Goal: Information Seeking & Learning: Learn about a topic

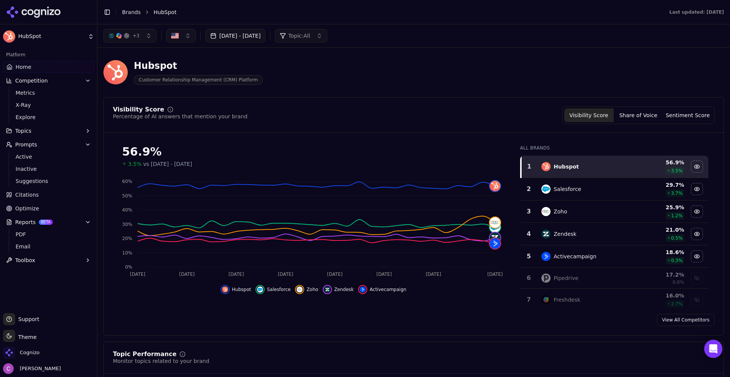
click at [370, 92] on header "Hubspot Customer Relationship Management (CRM) Platform" at bounding box center [413, 75] width 620 height 43
click at [132, 9] on link "Brands" at bounding box center [131, 12] width 19 height 6
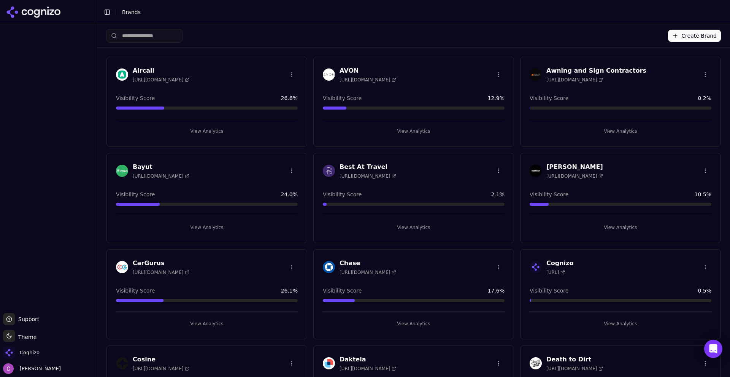
click at [346, 32] on div "Create Brand" at bounding box center [413, 35] width 614 height 23
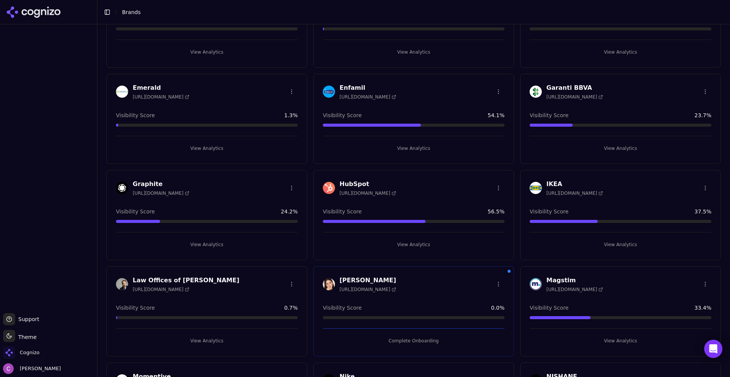
scroll to position [380, 0]
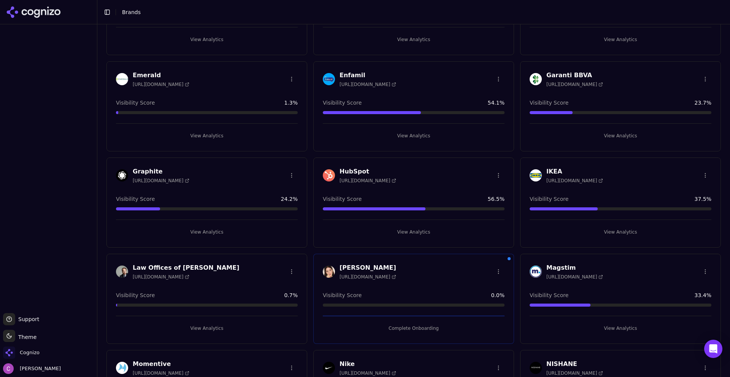
click at [407, 234] on button "View Analytics" at bounding box center [414, 232] width 182 height 12
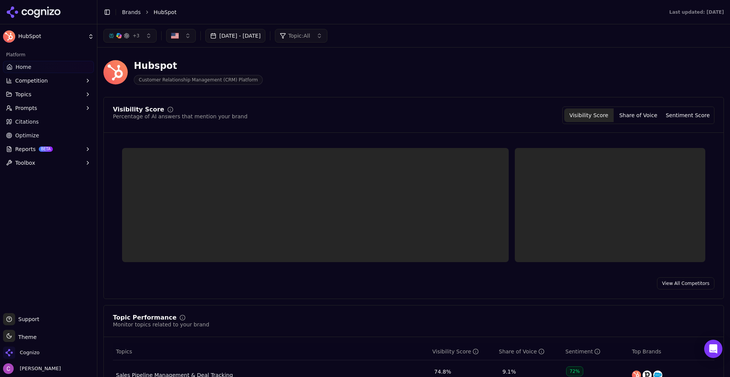
click at [375, 68] on div "Hubspot Customer Relationship Management (CRM) Platform" at bounding box center [273, 72] width 340 height 25
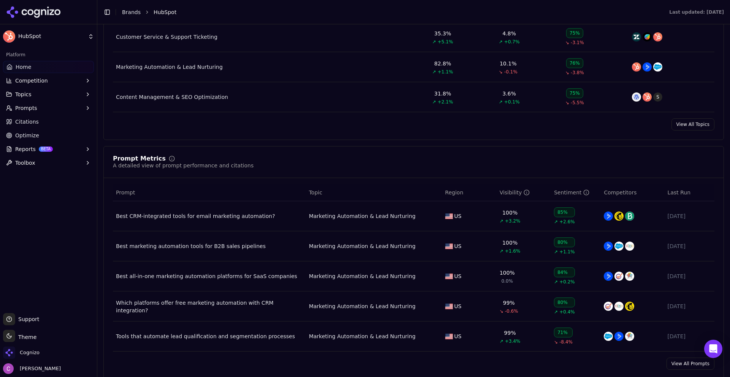
scroll to position [418, 0]
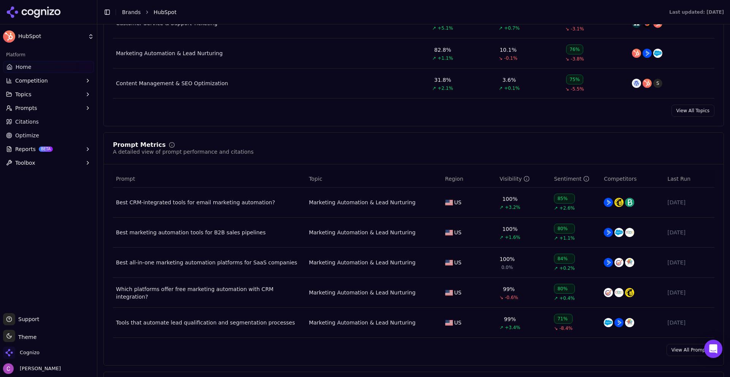
click at [338, 116] on div "View All Topics" at bounding box center [413, 110] width 619 height 12
click at [285, 136] on div "Prompt Metrics A detailed view of prompt performance and citations Prompt Topic…" at bounding box center [413, 248] width 620 height 233
click at [287, 137] on div "Prompt Metrics A detailed view of prompt performance and citations Prompt Topic…" at bounding box center [413, 248] width 620 height 233
click at [291, 148] on div "Prompt Metrics A detailed view of prompt performance and citations" at bounding box center [413, 149] width 601 height 14
click at [357, 144] on div "Prompt Metrics A detailed view of prompt performance and citations" at bounding box center [413, 149] width 601 height 14
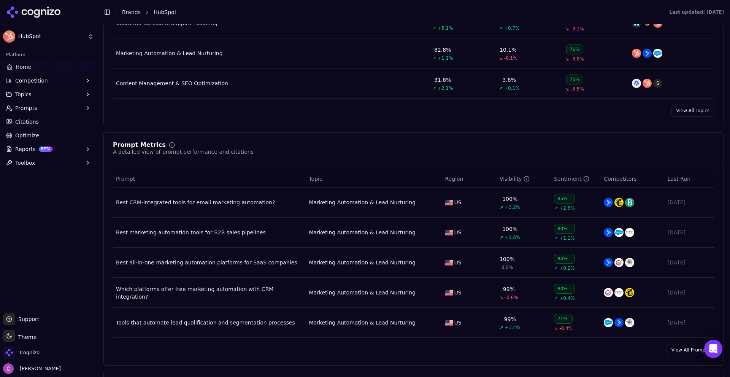
click at [301, 144] on div "Prompt Metrics A detailed view of prompt performance and citations" at bounding box center [413, 149] width 601 height 14
click at [293, 151] on div "Prompt Metrics A detailed view of prompt performance and citations" at bounding box center [413, 149] width 601 height 14
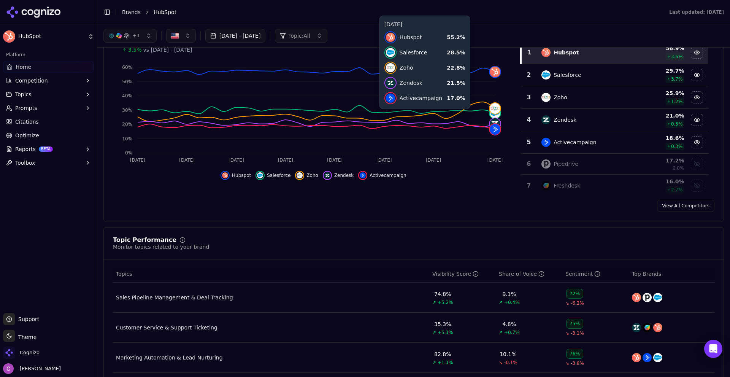
scroll to position [0, 0]
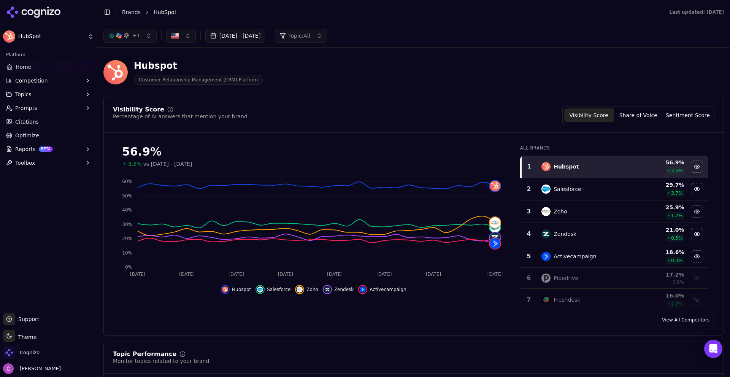
click at [140, 40] on button "+ 3" at bounding box center [129, 36] width 53 height 14
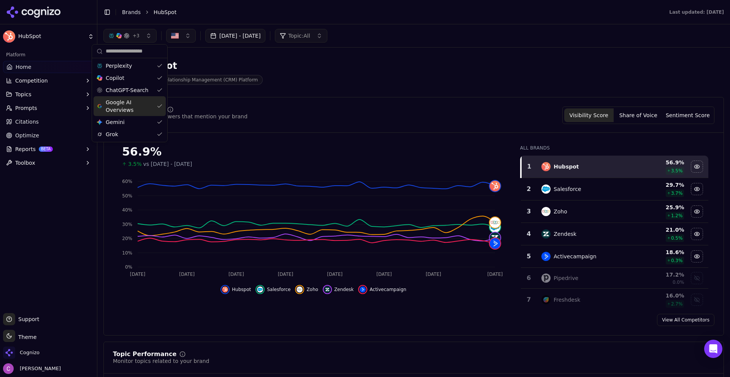
click at [327, 37] on button "Topic: All" at bounding box center [301, 36] width 52 height 14
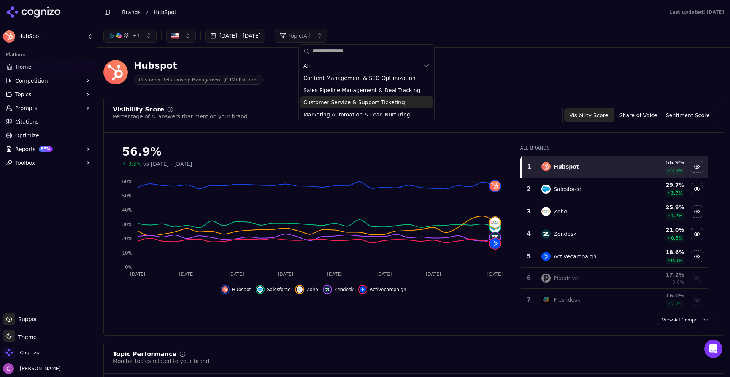
click at [509, 81] on div "Hubspot Customer Relationship Management (CRM) Platform" at bounding box center [413, 72] width 620 height 37
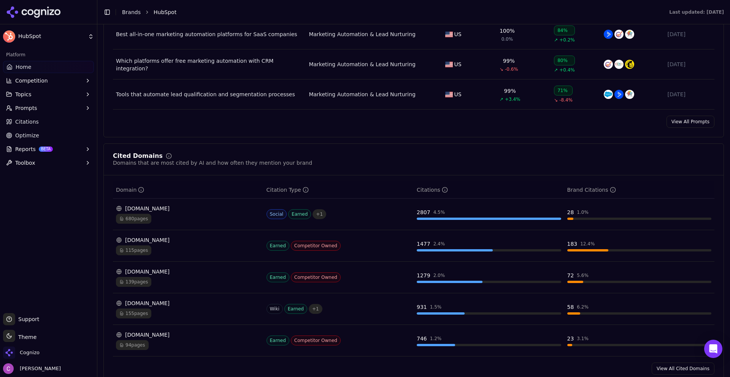
scroll to position [684, 0]
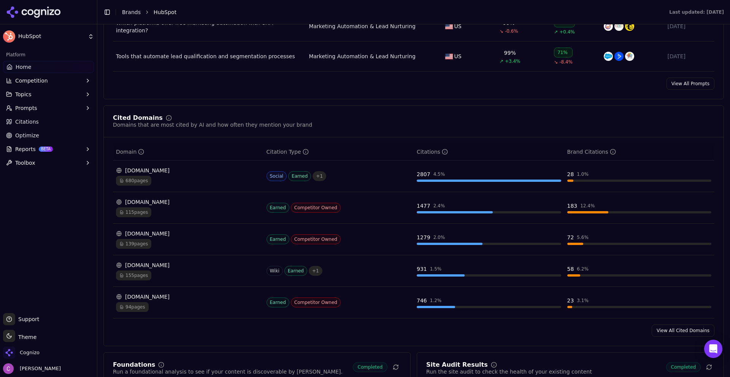
click at [325, 125] on div "Cited Domains Domains that are most cited by AI and how often they mention your…" at bounding box center [413, 122] width 601 height 14
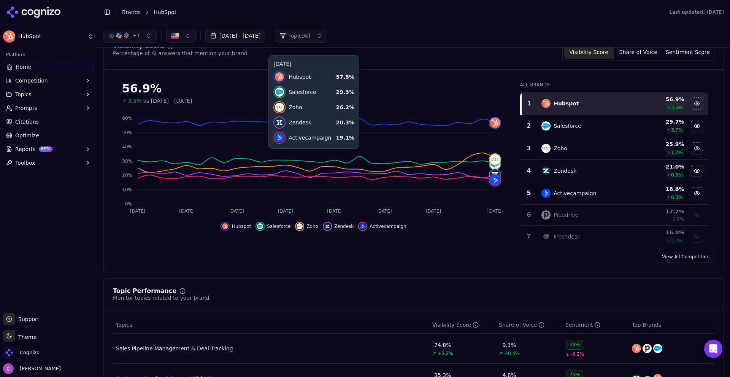
scroll to position [0, 0]
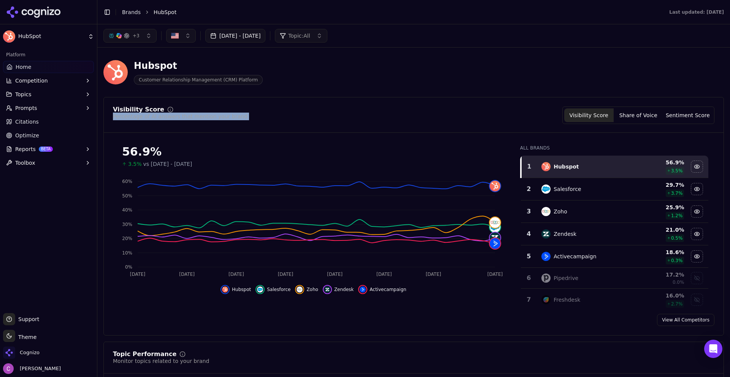
click at [399, 104] on div "Visibility Score Percentage of AI answers that mention your brand Visibility Sc…" at bounding box center [413, 216] width 620 height 238
click at [402, 80] on div "Hubspot Customer Relationship Management (CRM) Platform" at bounding box center [273, 72] width 340 height 25
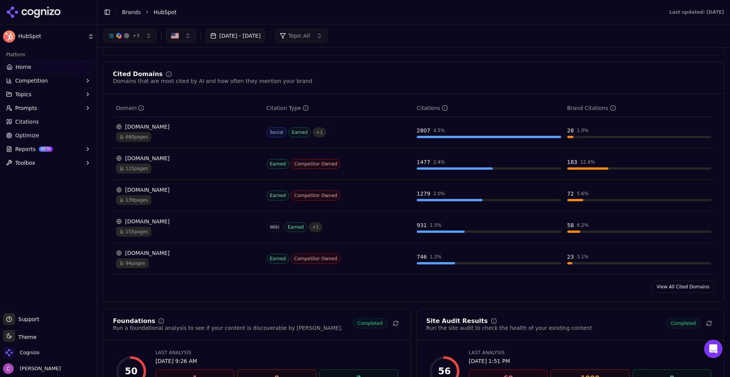
scroll to position [646, 0]
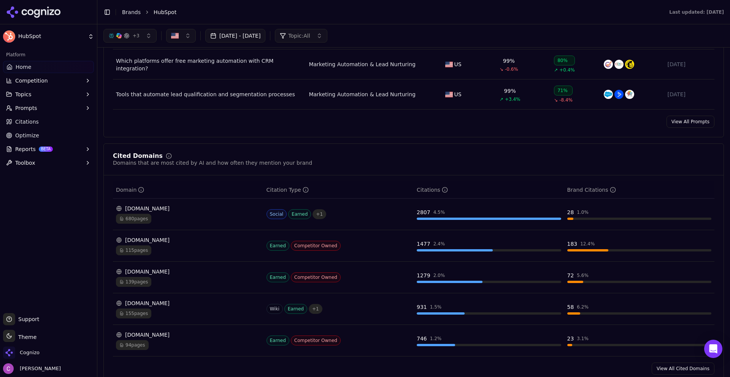
click at [54, 112] on button "Prompts" at bounding box center [48, 108] width 91 height 12
click at [38, 142] on span "Suggestions" at bounding box center [49, 145] width 66 height 8
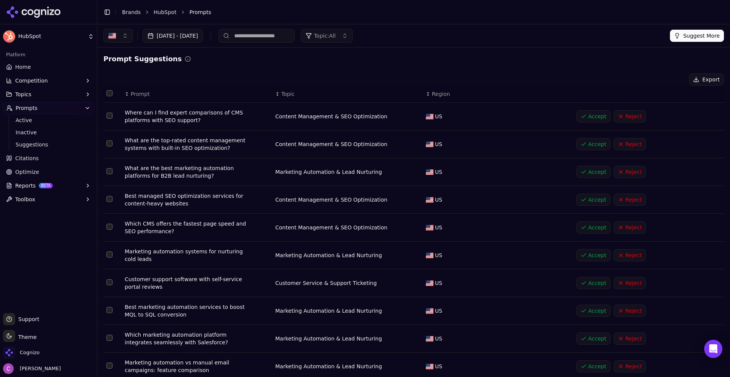
click at [255, 73] on div "Prompt Suggestions Export ↕ Prompt ↕ Topic ↕ Region Where can I find expert com…" at bounding box center [413, 226] width 620 height 345
click at [346, 40] on button "Topic: All" at bounding box center [327, 36] width 52 height 14
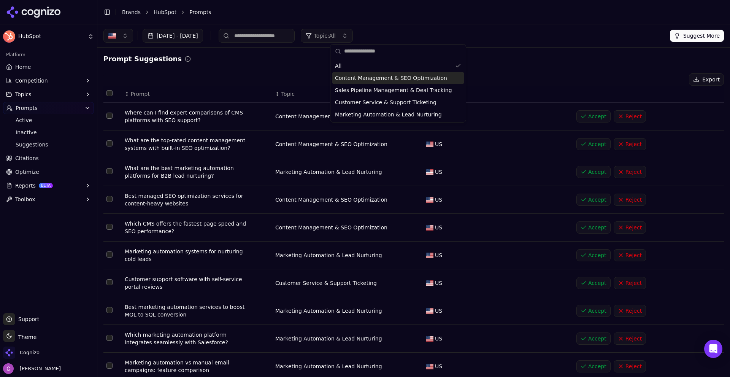
click at [359, 79] on span "Content Management & SEO Optimization" at bounding box center [391, 78] width 112 height 8
click at [425, 28] on div "[DATE] - [DATE] Topic: Content Management & SEO Optimization Suggest More" at bounding box center [413, 35] width 632 height 23
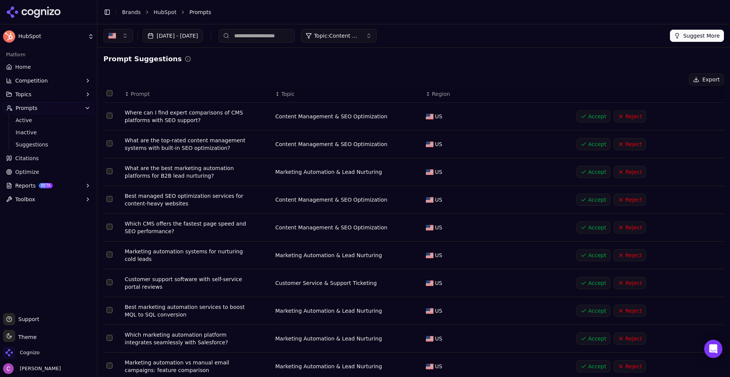
click at [359, 37] on span "Topic: Content Management & SEO Optimization" at bounding box center [337, 36] width 46 height 8
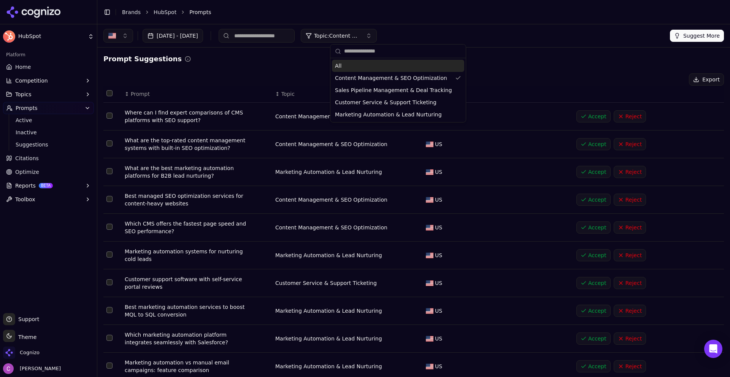
click at [359, 66] on div "All" at bounding box center [398, 66] width 132 height 12
click at [450, 35] on div "[DATE] - [DATE] Topic: All Suggest More" at bounding box center [413, 36] width 620 height 14
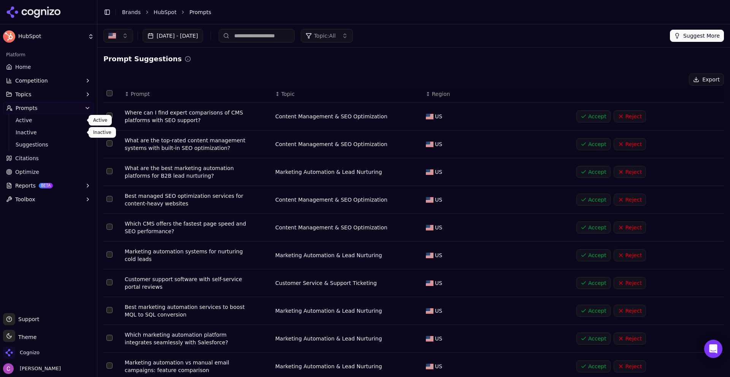
click at [32, 119] on span "Active" at bounding box center [49, 120] width 66 height 8
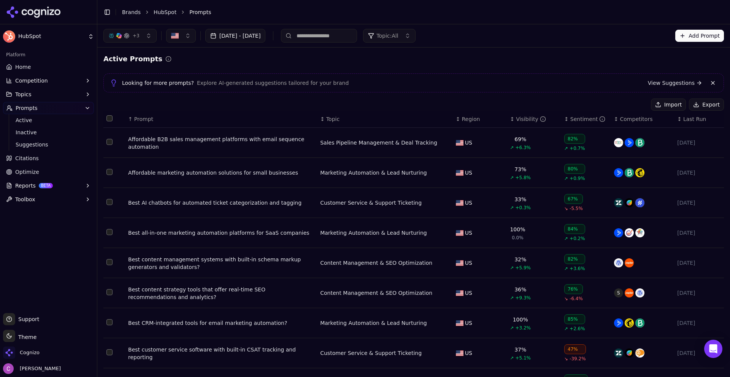
click at [158, 116] on div "↑ Prompt" at bounding box center [221, 119] width 186 height 8
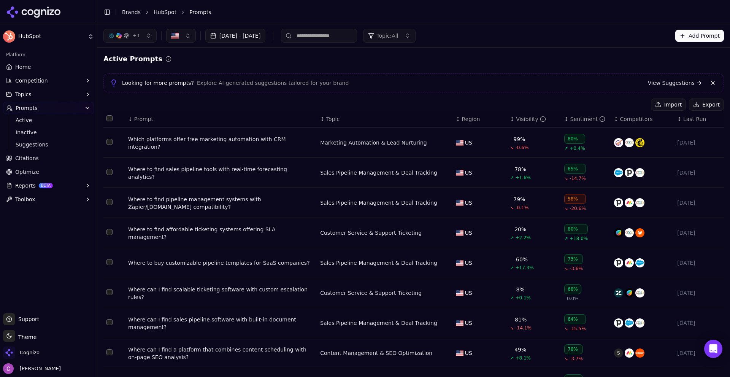
click at [154, 114] on th "↓ Prompt" at bounding box center [221, 119] width 192 height 17
click at [243, 176] on div "Where to find sales pipeline tools with real-time forecasting analytics?" at bounding box center [221, 172] width 186 height 15
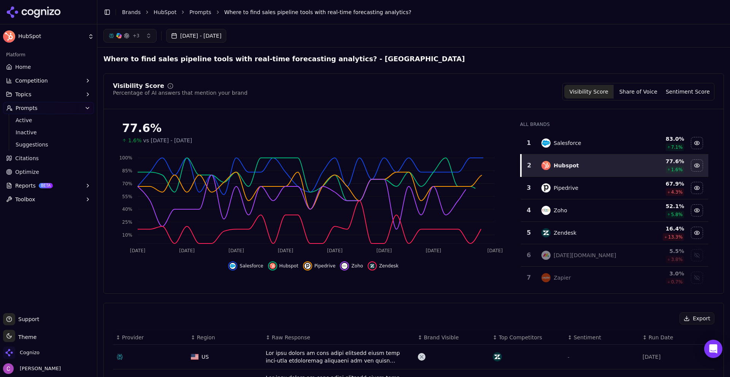
click at [496, 85] on div "Visibility Score Percentage of AI answers that mention your brand Visibility Sc…" at bounding box center [413, 91] width 601 height 17
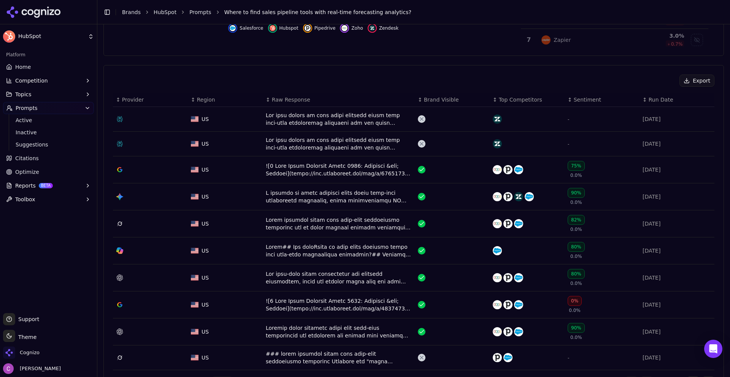
scroll to position [266, 0]
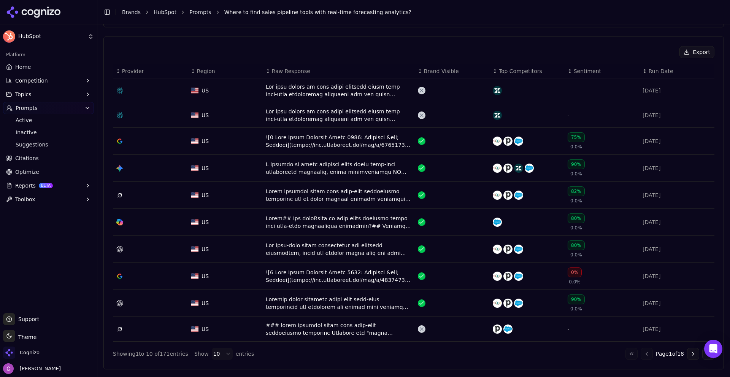
click at [366, 87] on div "Data table" at bounding box center [339, 90] width 146 height 15
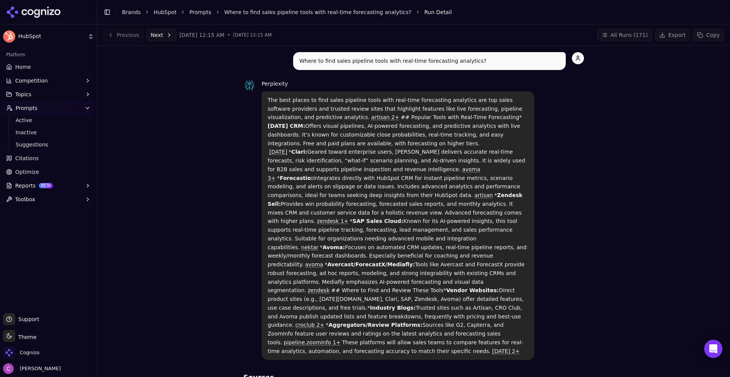
click at [264, 97] on div "The best places to find sales pipeline tools with real-time forecasting analyti…" at bounding box center [397, 225] width 272 height 269
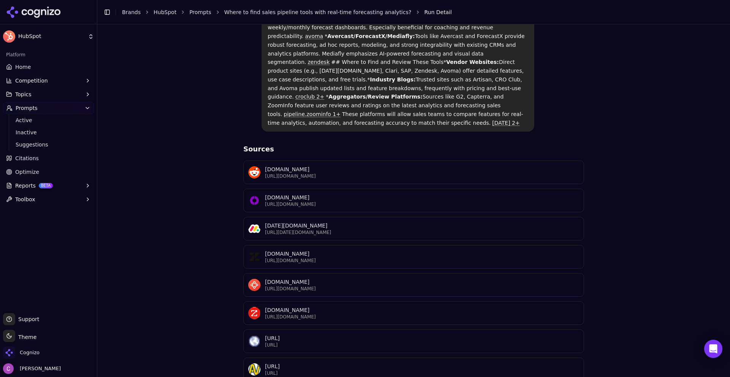
scroll to position [260, 0]
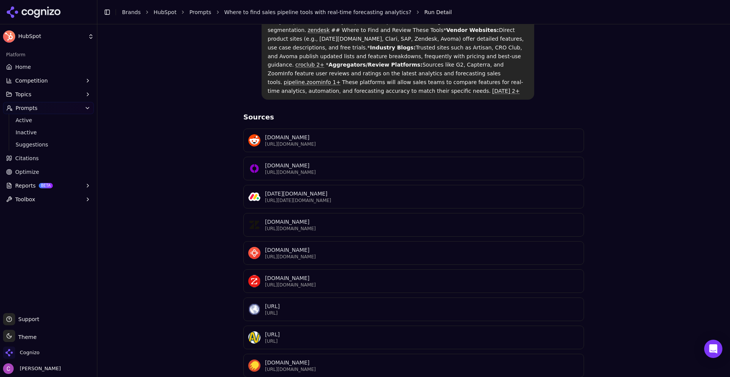
click at [178, 217] on div "Where to find sales pipeline tools with real-time forecasting analytics? Perple…" at bounding box center [413, 98] width 620 height 613
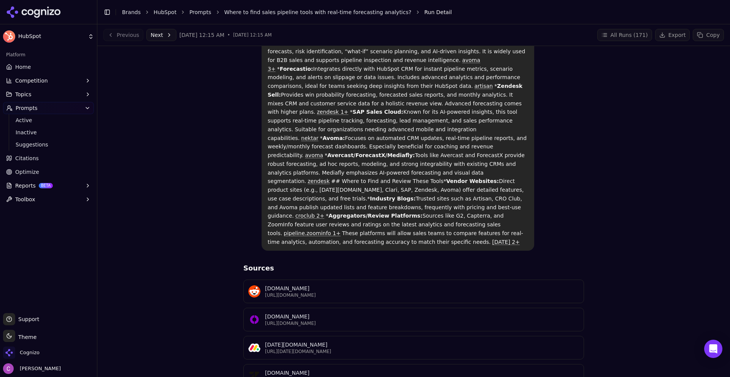
scroll to position [0, 0]
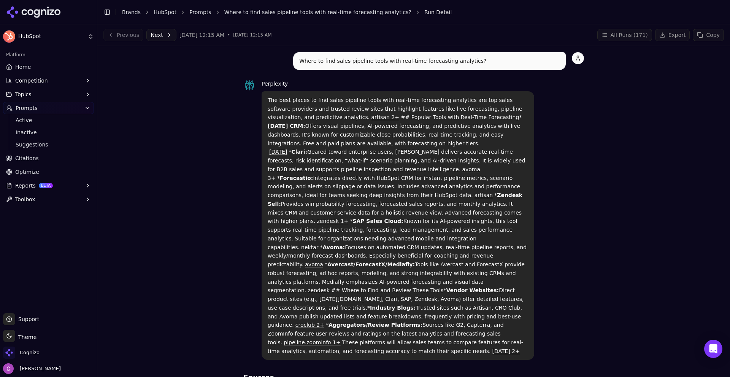
click at [49, 85] on button "Competition" at bounding box center [48, 80] width 91 height 12
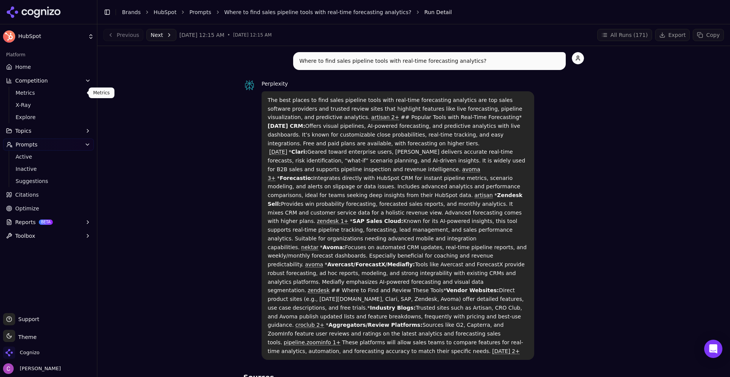
click at [37, 94] on span "Metrics" at bounding box center [49, 93] width 66 height 8
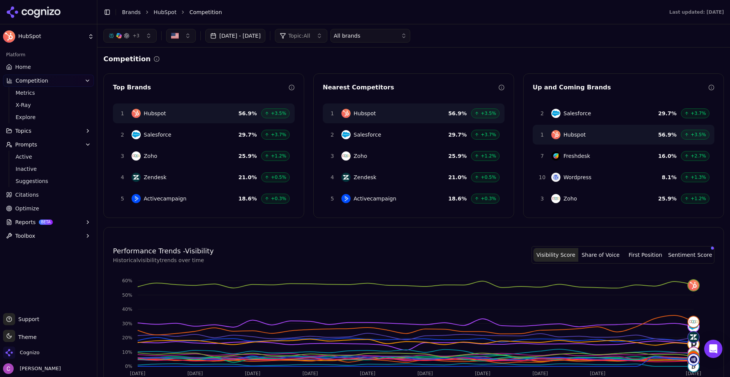
click at [527, 35] on div "+ 3 [DATE] - [DATE] Topic: All All brands" at bounding box center [413, 36] width 620 height 14
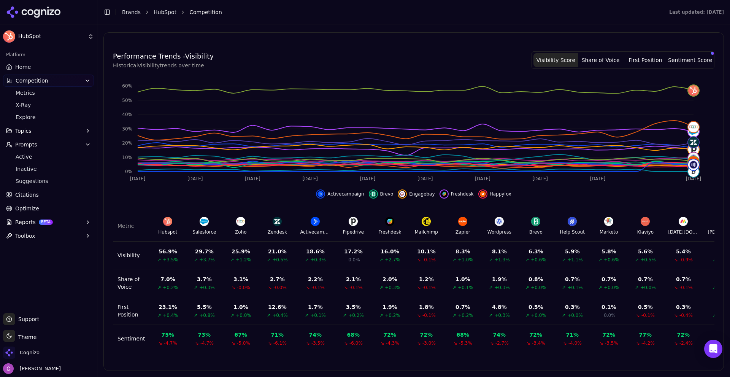
scroll to position [200, 0]
click at [40, 118] on span "Explore" at bounding box center [49, 117] width 66 height 8
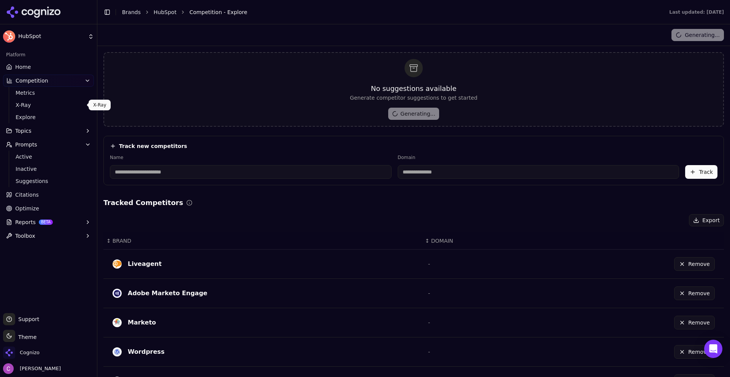
click at [34, 107] on span "X-Ray" at bounding box center [49, 105] width 66 height 8
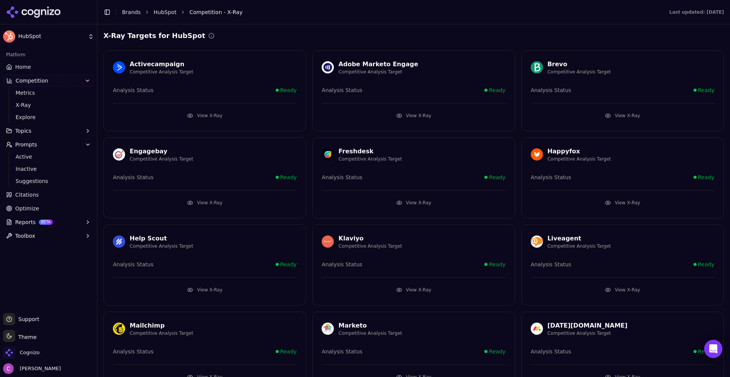
click at [339, 37] on div "X-Ray Targets for HubSpot" at bounding box center [413, 35] width 620 height 11
click at [421, 207] on div "Freshdesk Competitive Analysis Target Analysis Status Ready View X-Ray" at bounding box center [413, 177] width 203 height 81
click at [418, 205] on button "View X-Ray" at bounding box center [413, 202] width 184 height 12
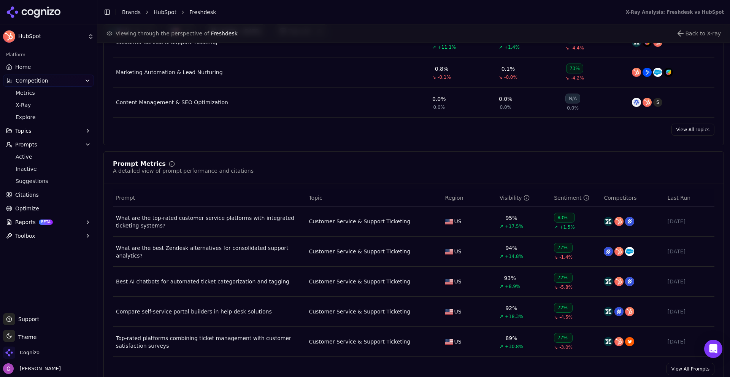
scroll to position [418, 0]
click at [65, 196] on link "Citations" at bounding box center [48, 194] width 91 height 12
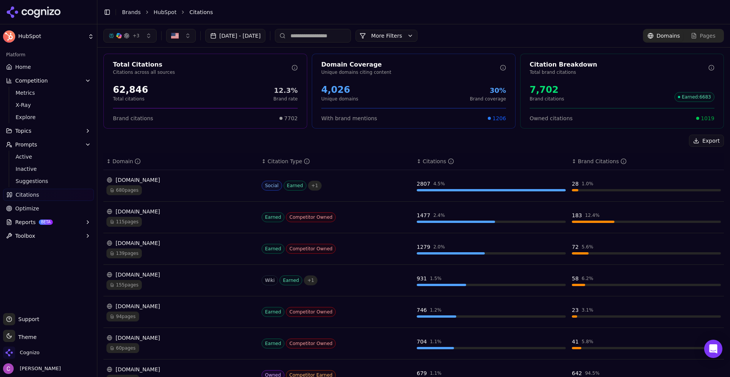
click at [353, 142] on div "Export" at bounding box center [413, 141] width 620 height 12
click at [563, 120] on span "Owned citations" at bounding box center [550, 118] width 43 height 8
click at [610, 118] on div "Owned citations 1019" at bounding box center [621, 118] width 185 height 8
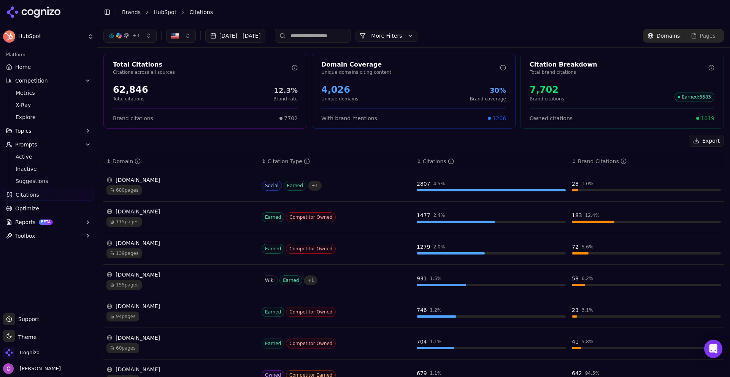
click at [417, 33] on button "More Filters" at bounding box center [386, 36] width 62 height 12
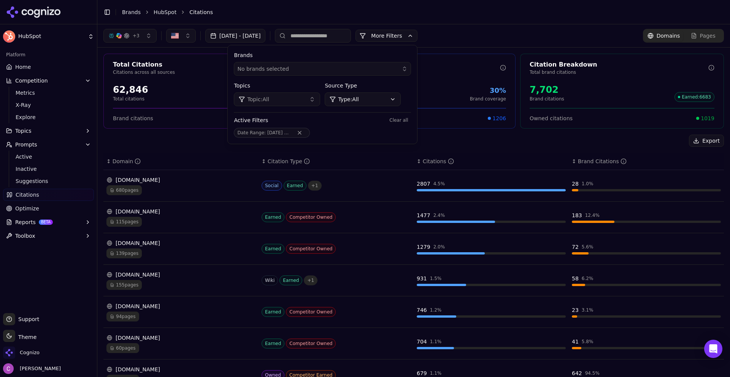
click at [375, 111] on div "Brands No brands selected Topics Topic: All Source Type Type: All Active Filter…" at bounding box center [322, 94] width 189 height 98
click at [374, 103] on html "HubSpot Platform Home Competition Metrics X-Ray Explore Topics Prompts Active I…" at bounding box center [365, 188] width 730 height 377
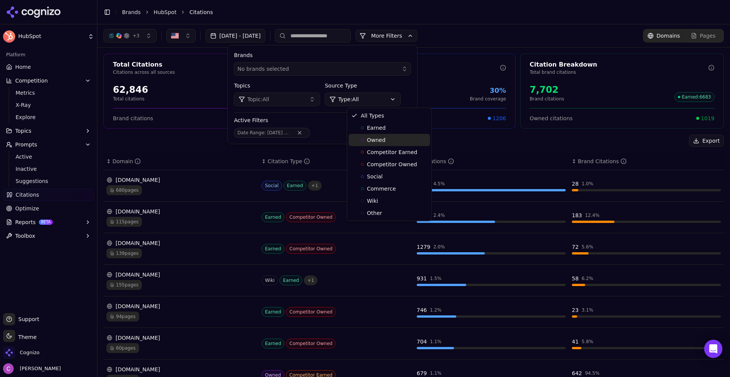
click at [371, 138] on span "Owned" at bounding box center [376, 140] width 19 height 8
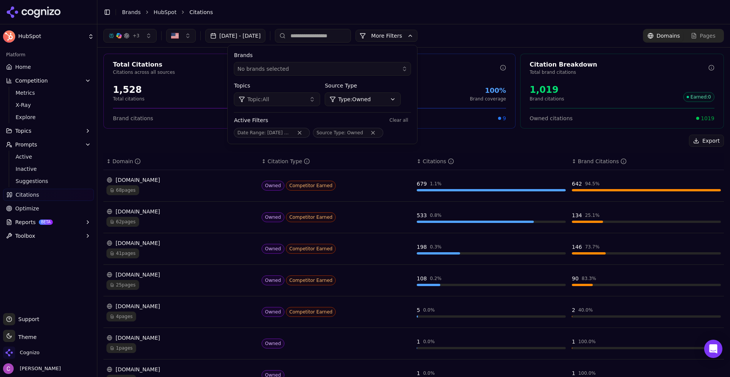
click at [530, 132] on div "Total Citations Citations across all sources 1,528 Total citations 66.7% Brand …" at bounding box center [413, 256] width 632 height 418
click at [511, 141] on div "Export" at bounding box center [413, 141] width 620 height 12
click at [404, 30] on button "More Filters" at bounding box center [386, 36] width 62 height 12
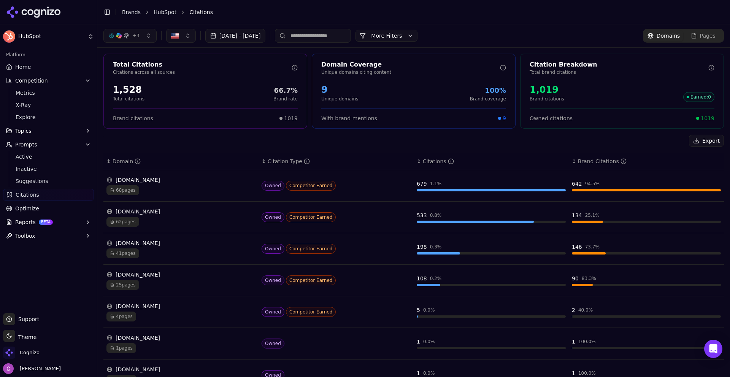
click at [354, 177] on td "Owned Competitor Earned" at bounding box center [335, 186] width 155 height 32
click at [182, 184] on div "[DOMAIN_NAME] 68 pages" at bounding box center [180, 185] width 149 height 19
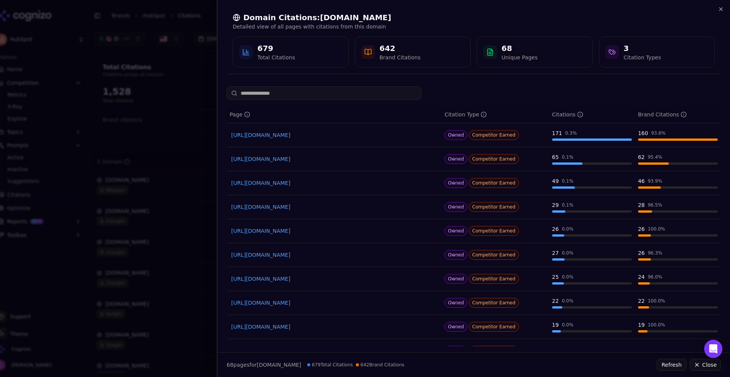
click at [724, 5] on div "Domain Citations: [DOMAIN_NAME] Detailed view of all pages with citations from …" at bounding box center [473, 40] width 512 height 80
click at [721, 9] on icon "button" at bounding box center [720, 9] width 3 height 3
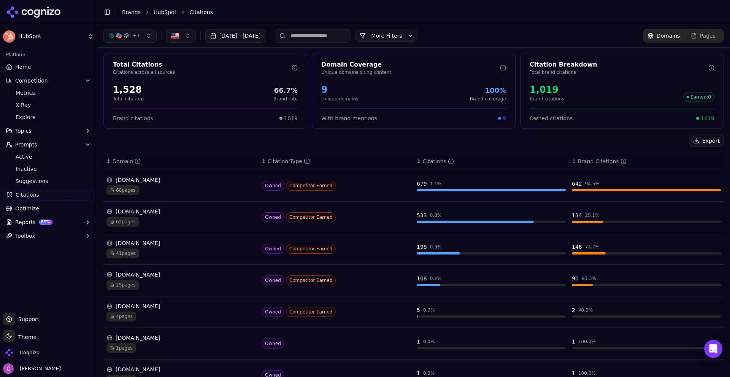
click at [417, 41] on button "More Filters" at bounding box center [386, 36] width 62 height 12
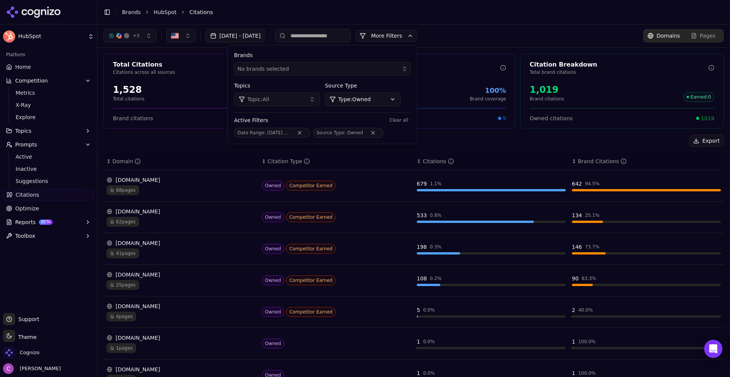
click at [376, 97] on html "HubSpot Platform Home Competition Metrics X-Ray Explore Topics Prompts Active I…" at bounding box center [365, 188] width 730 height 377
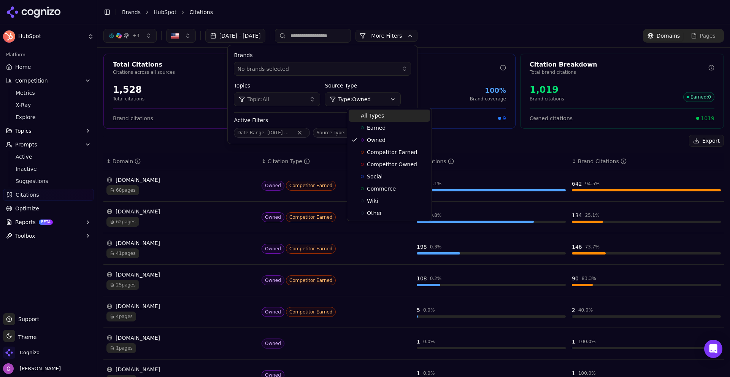
click at [363, 112] on span "All Types" at bounding box center [372, 116] width 23 height 8
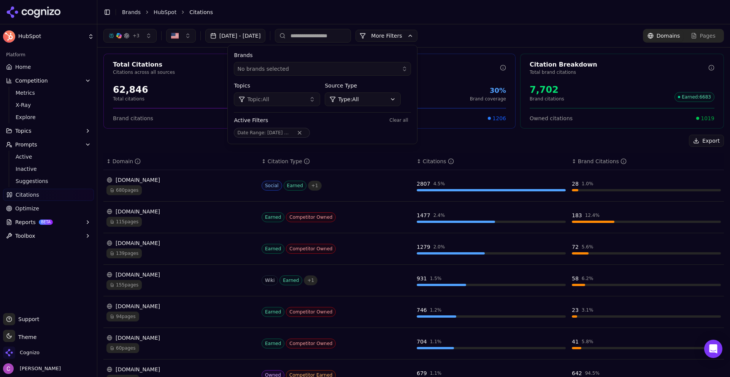
click at [501, 134] on div "Total Citations Citations across all sources 62,846 Total citations 12.3% Brand…" at bounding box center [413, 278] width 632 height 462
click at [417, 33] on button "More Filters" at bounding box center [386, 36] width 62 height 12
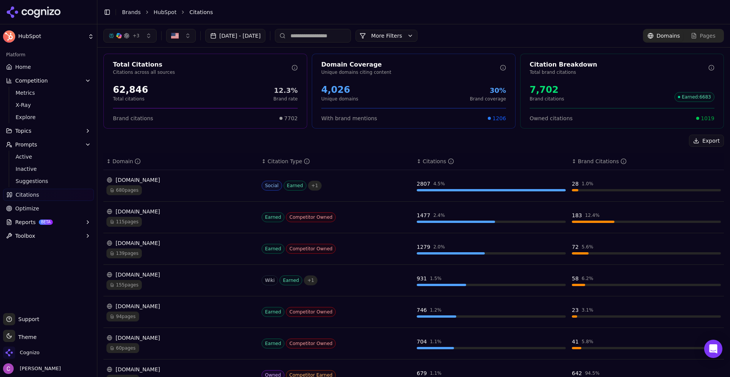
click at [514, 23] on header "Toggle Sidebar Brands HubSpot Citations" at bounding box center [413, 12] width 632 height 24
click at [708, 119] on span "1019" at bounding box center [707, 118] width 14 height 8
click at [708, 119] on div "Owned citations 1019" at bounding box center [621, 115] width 203 height 14
click at [645, 119] on div "Owned citations 1019" at bounding box center [621, 118] width 185 height 8
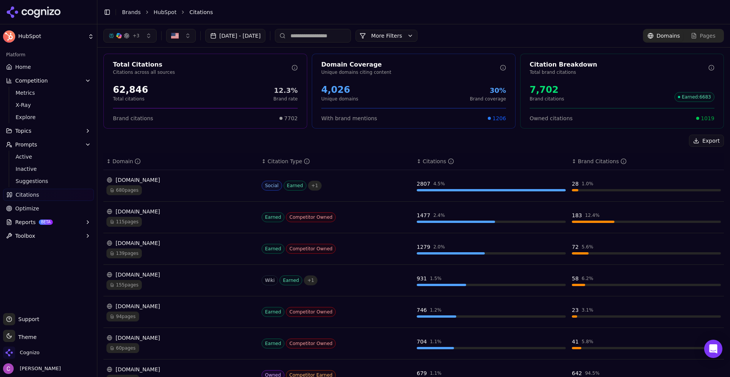
click at [211, 143] on div "Export" at bounding box center [413, 141] width 620 height 12
drag, startPoint x: 412, startPoint y: 184, endPoint x: 442, endPoint y: 184, distance: 30.4
click at [441, 185] on td "2807 4.5 %" at bounding box center [490, 186] width 155 height 32
click at [444, 184] on div "2807 4.5 %" at bounding box center [490, 184] width 149 height 8
drag, startPoint x: 568, startPoint y: 180, endPoint x: 600, endPoint y: 186, distance: 32.4
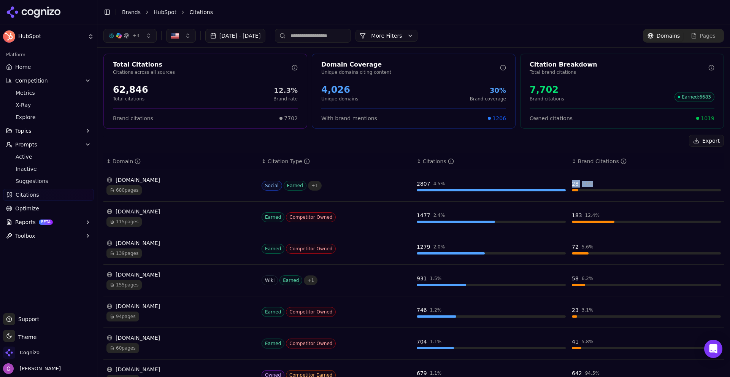
click at [599, 186] on div "28 1.0 %" at bounding box center [646, 184] width 149 height 8
click at [162, 194] on div "680 pages" at bounding box center [180, 190] width 149 height 10
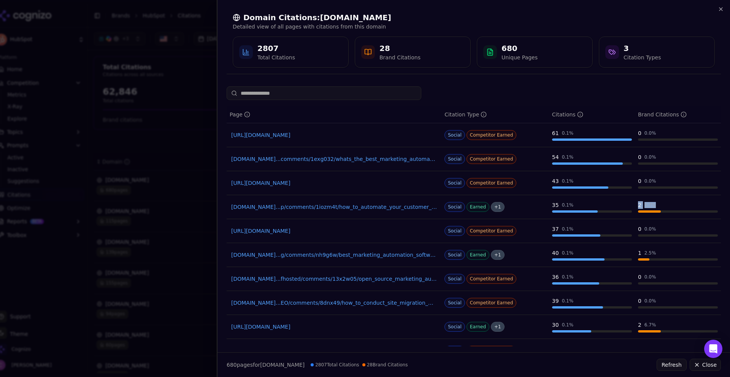
drag, startPoint x: 630, startPoint y: 202, endPoint x: 651, endPoint y: 204, distance: 20.3
click at [651, 204] on td "2 5.7 %" at bounding box center [678, 207] width 86 height 24
click at [652, 204] on div "2 5.7 %" at bounding box center [678, 205] width 80 height 8
drag, startPoint x: 467, startPoint y: 135, endPoint x: 514, endPoint y: 141, distance: 47.4
click at [514, 141] on td "Social Competitor Earned" at bounding box center [495, 135] width 108 height 24
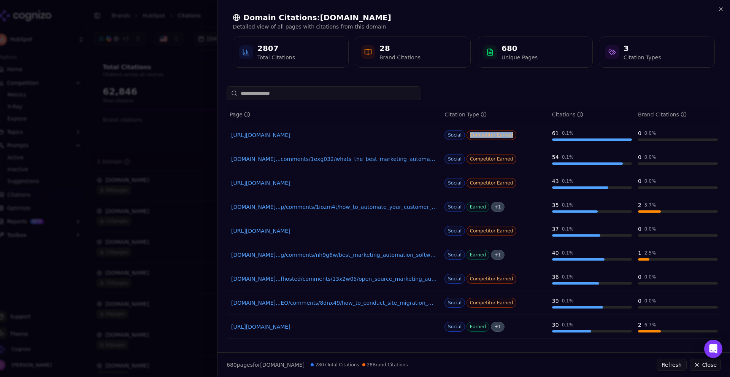
click at [513, 140] on td "Social Competitor Earned" at bounding box center [495, 135] width 108 height 24
drag, startPoint x: 470, startPoint y: 161, endPoint x: 507, endPoint y: 164, distance: 36.2
click at [507, 164] on td "Social Competitor Earned" at bounding box center [495, 159] width 108 height 24
click at [510, 163] on div "Social Competitor Earned" at bounding box center [494, 159] width 101 height 10
click at [379, 133] on link "[URL][DOMAIN_NAME]" at bounding box center [334, 135] width 206 height 8
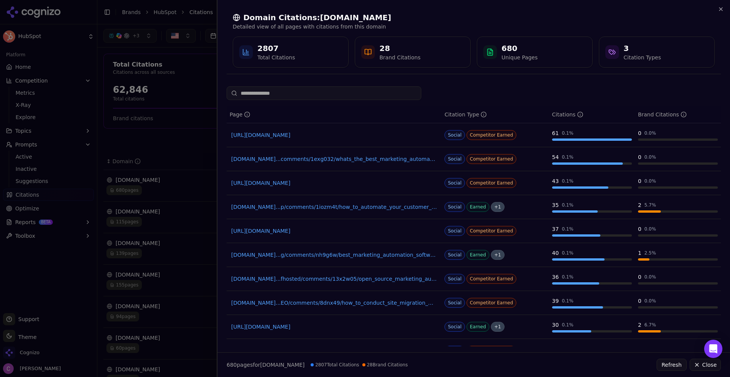
click at [199, 101] on div at bounding box center [365, 188] width 730 height 377
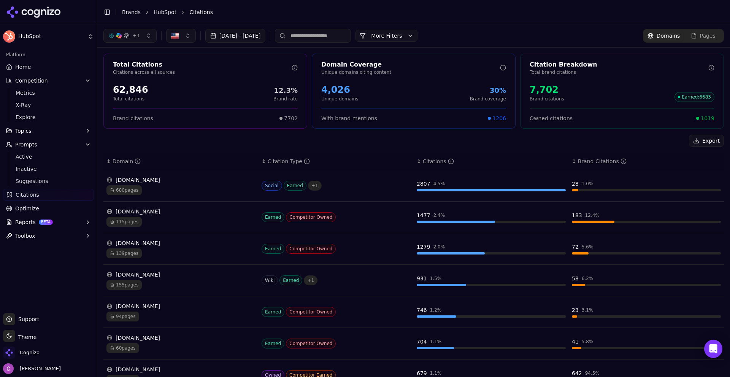
click at [24, 207] on span "Optimize" at bounding box center [27, 208] width 24 height 8
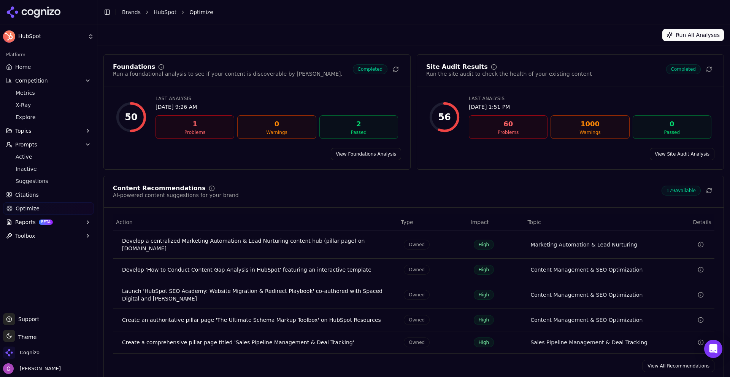
scroll to position [23, 0]
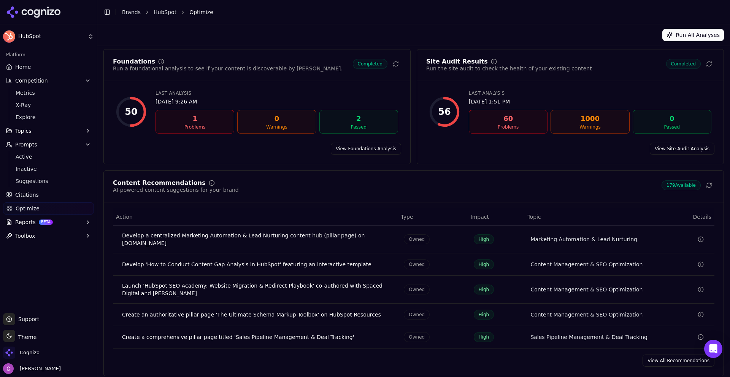
click at [652, 355] on link "View All Recommendations" at bounding box center [678, 360] width 72 height 12
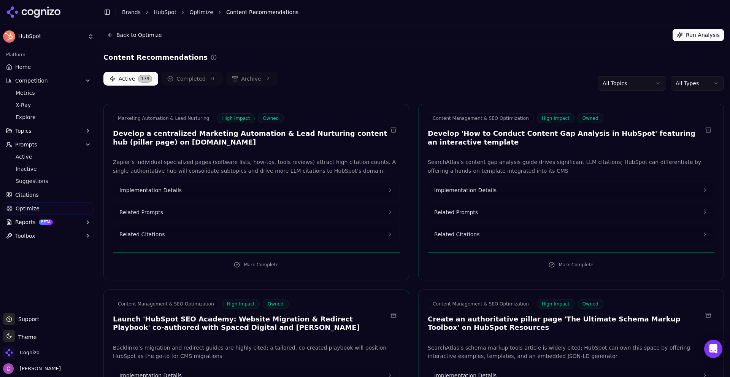
click at [383, 74] on div "Active 179 Completed 0 Archive 2 All Topics All Types" at bounding box center [413, 83] width 620 height 23
drag, startPoint x: 121, startPoint y: 135, endPoint x: 302, endPoint y: 132, distance: 181.7
click at [267, 130] on h3 "Develop a centralized Marketing Automation & Lead Nurturing content hub (pillar…" at bounding box center [250, 137] width 274 height 17
click at [354, 84] on div "Active 179 Completed 0 Archive 2 All Topics All Types" at bounding box center [413, 83] width 620 height 23
click at [188, 209] on button "Related Prompts" at bounding box center [256, 212] width 286 height 17
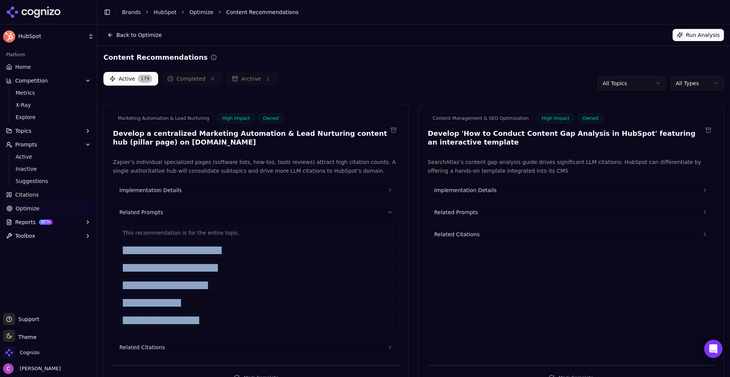
drag, startPoint x: 194, startPoint y: 323, endPoint x: 120, endPoint y: 253, distance: 101.1
click at [120, 253] on div "This recommendation is for the entire topic. best marketing automation software…" at bounding box center [256, 276] width 274 height 102
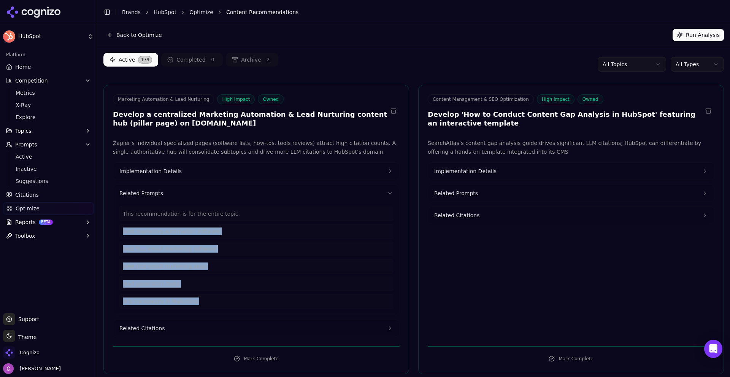
scroll to position [38, 0]
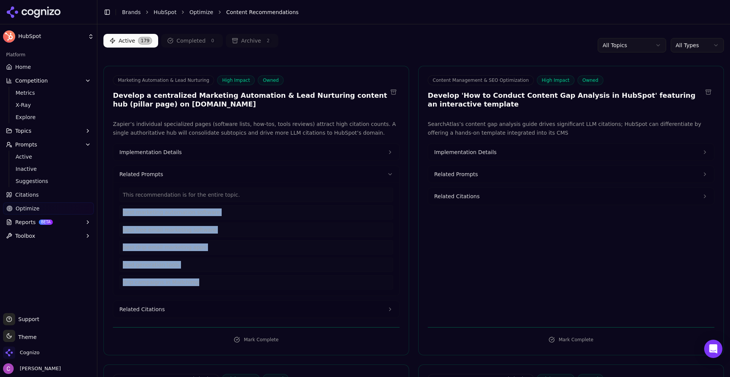
click at [151, 310] on span "Related Citations" at bounding box center [141, 309] width 45 height 8
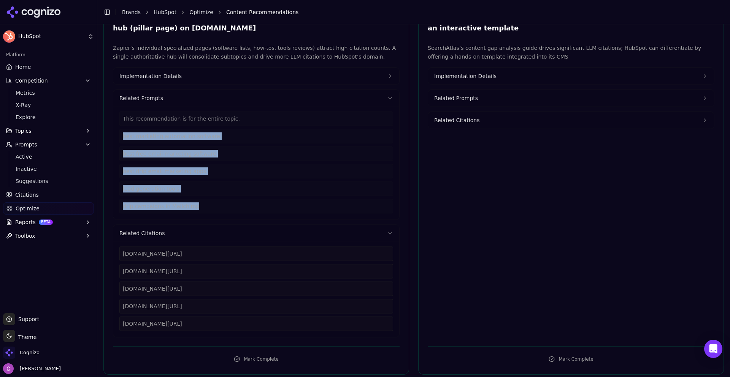
drag, startPoint x: 237, startPoint y: 323, endPoint x: 119, endPoint y: 255, distance: 136.4
click at [119, 255] on div "[DOMAIN_NAME][URL] [DOMAIN_NAME][URL] [DOMAIN_NAME][URL] [DOMAIN_NAME][URL] [DO…" at bounding box center [256, 288] width 286 height 95
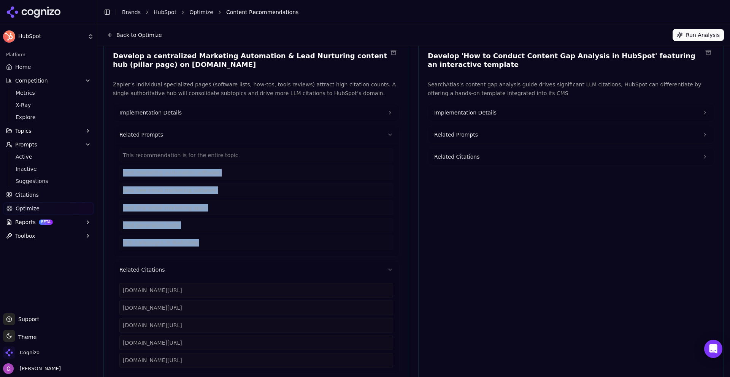
scroll to position [38, 0]
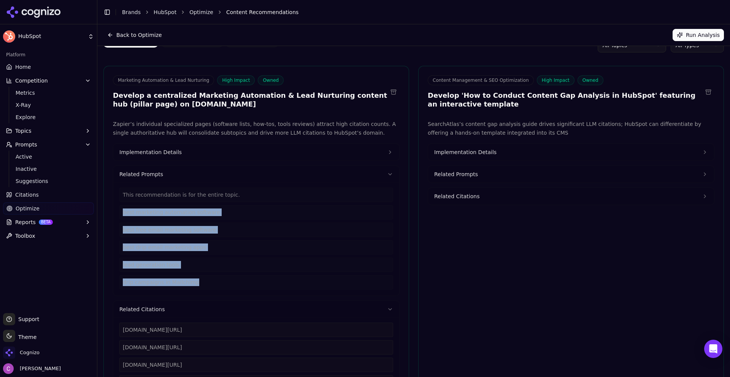
click at [184, 152] on button "Implementation Details" at bounding box center [256, 152] width 286 height 17
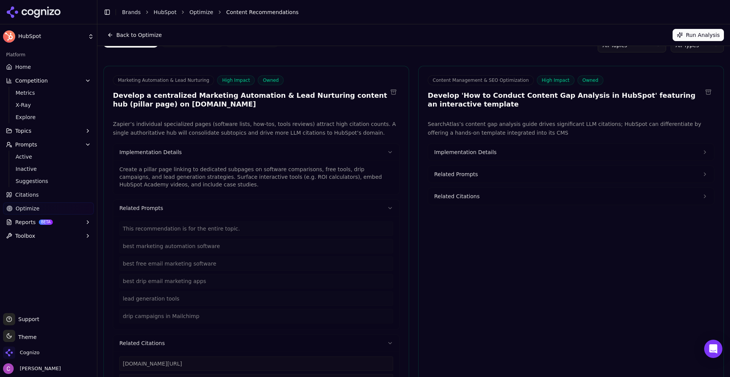
click at [199, 173] on p "Create a pillar page linking to dedicated subpages on software comparisons, fre…" at bounding box center [256, 176] width 274 height 23
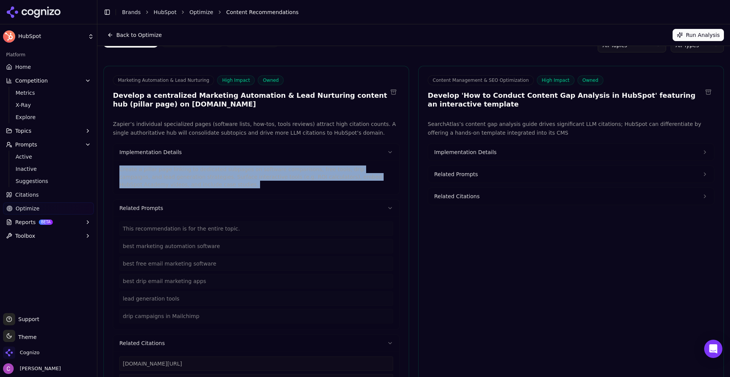
click at [199, 172] on p "Create a pillar page linking to dedicated subpages on software comparisons, fre…" at bounding box center [256, 176] width 274 height 23
click at [531, 154] on button "Implementation Details" at bounding box center [571, 152] width 286 height 17
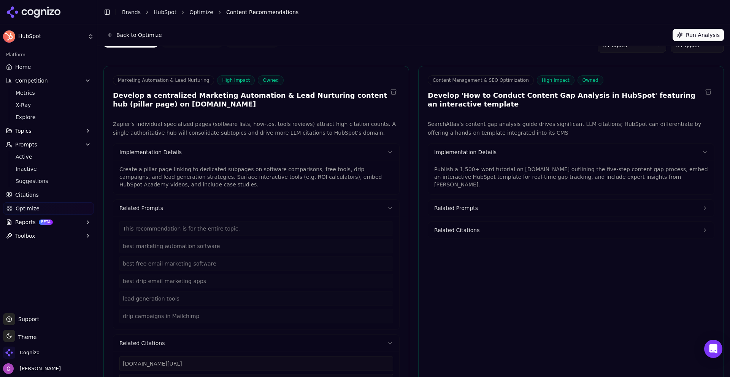
click at [489, 171] on p "Publish a 1,500+ word tutorial on [DOMAIN_NAME] outlining the five-step content…" at bounding box center [571, 176] width 274 height 23
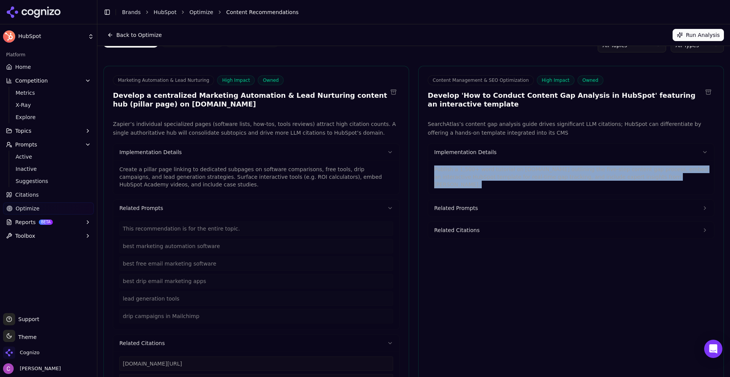
click at [489, 171] on p "Publish a 1,500+ word tutorial on [DOMAIN_NAME] outlining the five-step content…" at bounding box center [571, 176] width 274 height 23
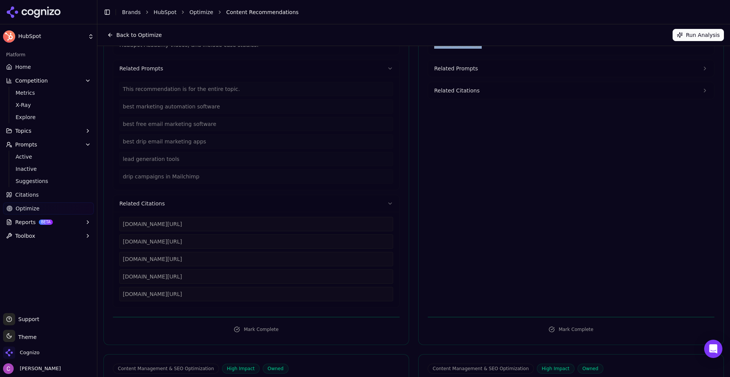
scroll to position [114, 0]
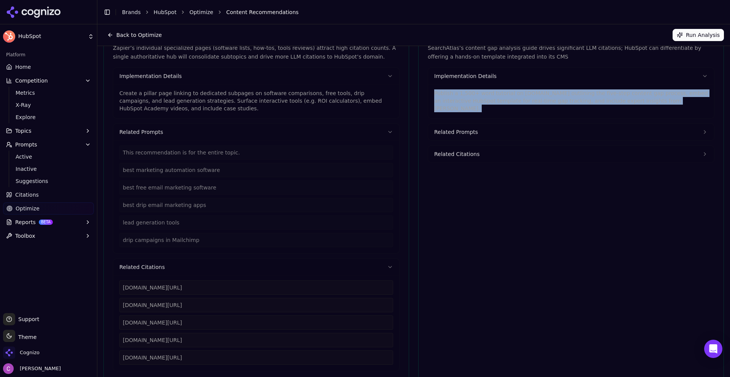
click at [649, 101] on p "Publish a 1,500+ word tutorial on [DOMAIN_NAME] outlining the five-step content…" at bounding box center [571, 100] width 274 height 23
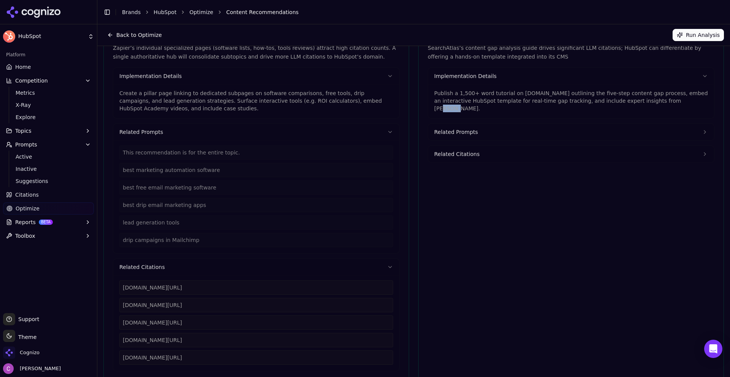
click at [649, 100] on p "Publish a 1,500+ word tutorial on [DOMAIN_NAME] outlining the five-step content…" at bounding box center [571, 100] width 274 height 23
click at [650, 100] on p "Publish a 1,500+ word tutorial on [DOMAIN_NAME] outlining the five-step content…" at bounding box center [571, 100] width 274 height 23
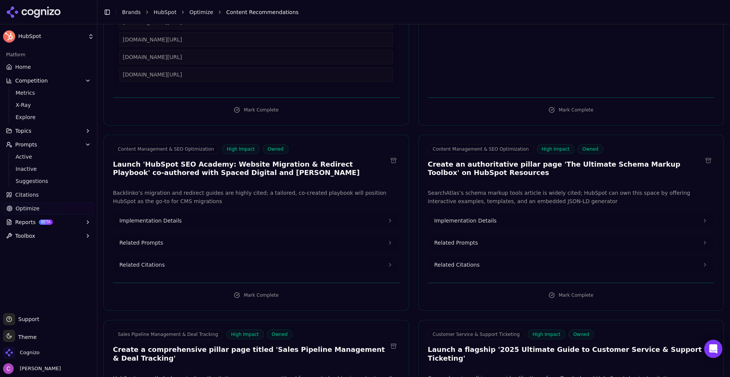
scroll to position [456, 0]
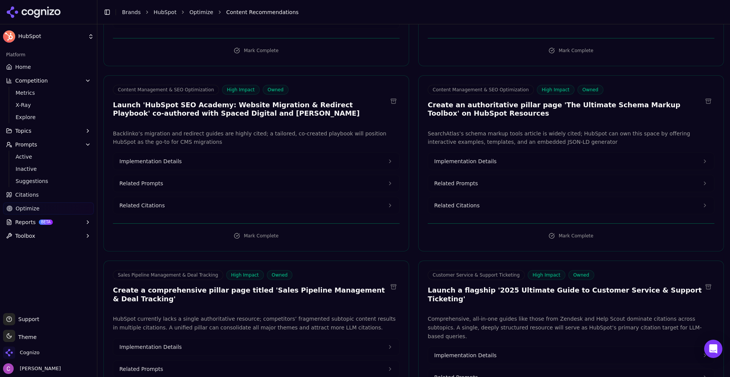
click at [480, 156] on button "Implementation Details" at bounding box center [571, 161] width 286 height 17
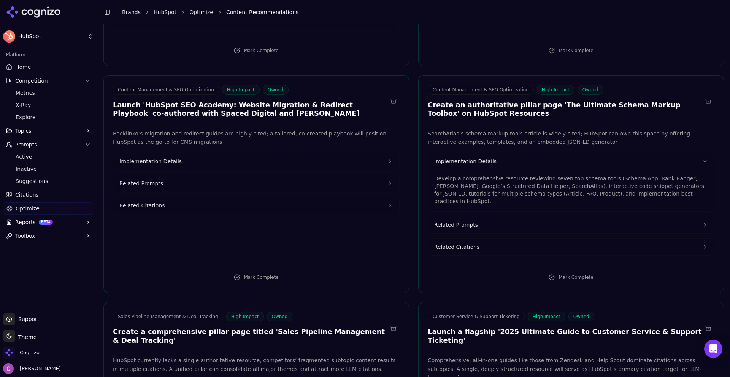
click at [222, 165] on button "Implementation Details" at bounding box center [256, 161] width 286 height 17
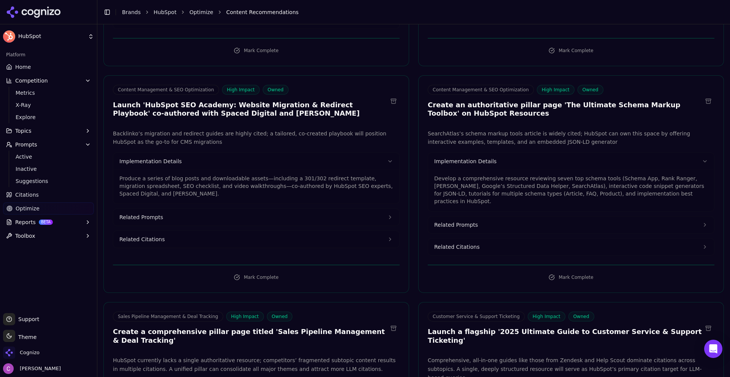
click at [176, 184] on p "Produce a series of blog posts and downloadable assets—including a 301/302 redi…" at bounding box center [256, 185] width 274 height 23
click at [177, 182] on p "Produce a series of blog posts and downloadable assets—including a 301/302 redi…" at bounding box center [256, 185] width 274 height 23
click at [178, 182] on p "Produce a series of blog posts and downloadable assets—including a 301/302 redi…" at bounding box center [256, 185] width 274 height 23
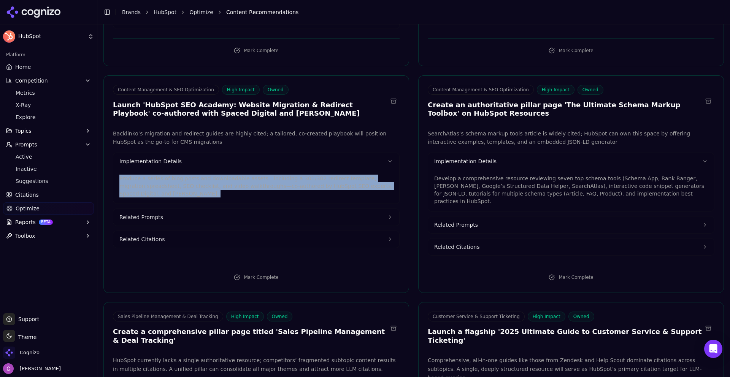
click at [178, 182] on p "Produce a series of blog posts and downloadable assets—including a 301/302 redi…" at bounding box center [256, 185] width 274 height 23
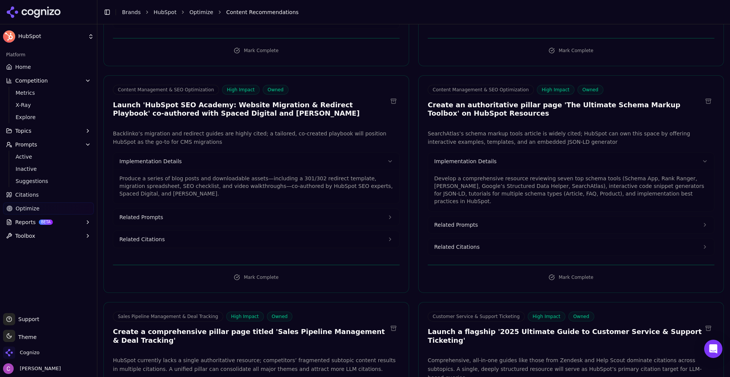
click at [459, 183] on p "Develop a comprehensive resource reviewing seven top schema tools (Schema App, …" at bounding box center [571, 189] width 274 height 30
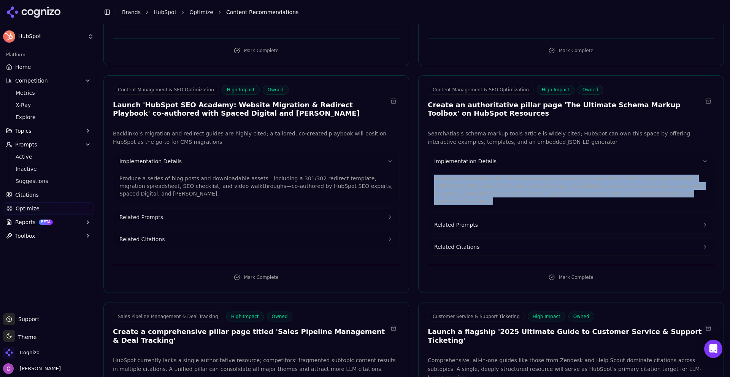
click at [459, 182] on p "Develop a comprehensive resource reviewing seven top schema tools (Schema App, …" at bounding box center [571, 189] width 274 height 30
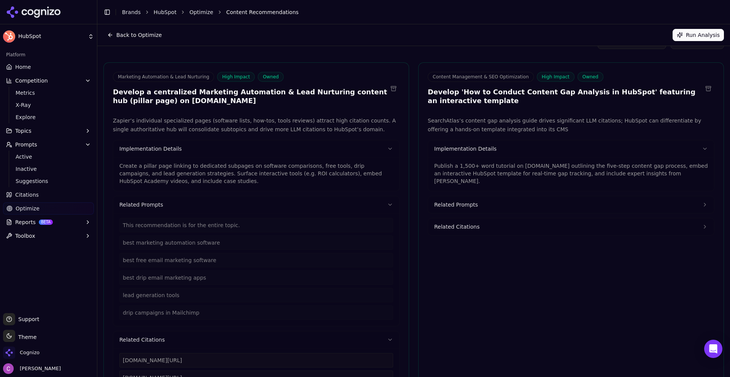
scroll to position [0, 0]
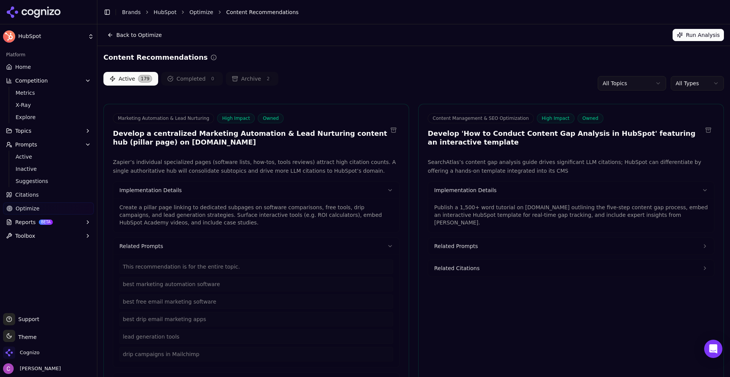
click at [668, 84] on html "HubSpot Platform Home Competition Metrics X-Ray Explore Topics Prompts Active I…" at bounding box center [365, 188] width 730 height 377
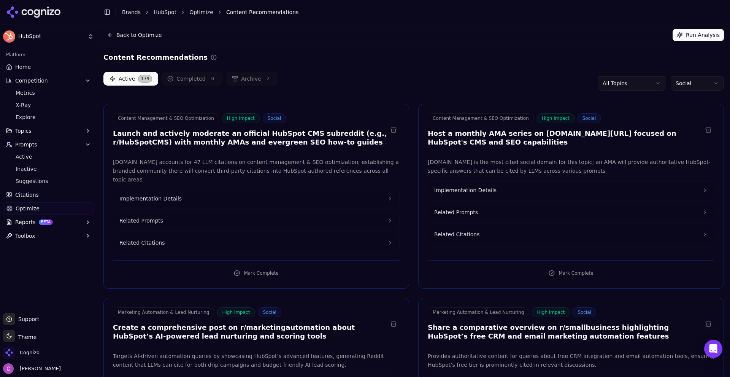
click at [402, 78] on div "Active 179 Completed 0 Archive 2 All Topics Social" at bounding box center [413, 83] width 620 height 23
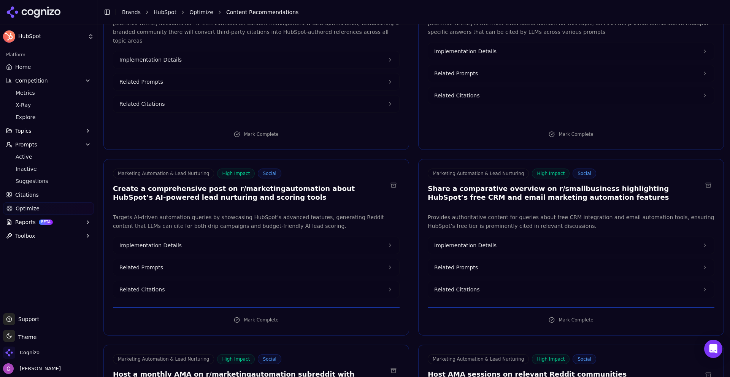
scroll to position [152, 0]
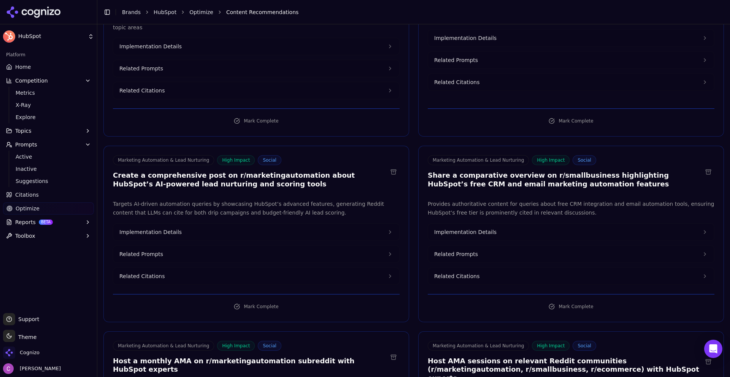
click at [251, 171] on h3 "Create a comprehensive post on r/marketingautomation about HubSpot’s AI-powered…" at bounding box center [250, 179] width 274 height 17
click at [562, 171] on h3 "Share a comparative overview on r/smallbusiness highlighting HubSpot’s free CRM…" at bounding box center [564, 179] width 274 height 17
click at [563, 171] on h3 "Share a comparative overview on r/smallbusiness highlighting HubSpot’s free CRM…" at bounding box center [564, 179] width 274 height 17
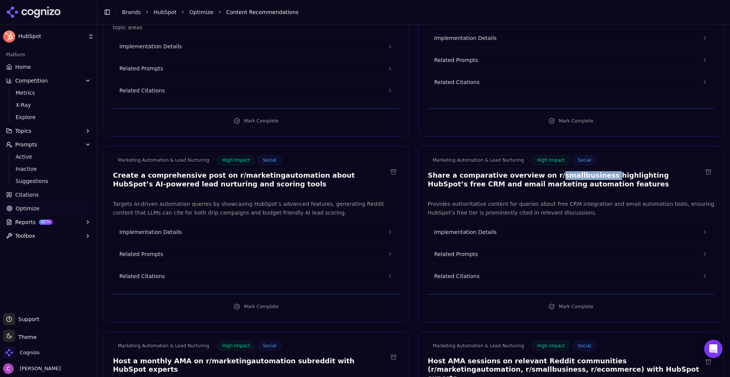
click at [455, 250] on span "Related Prompts" at bounding box center [456, 254] width 44 height 8
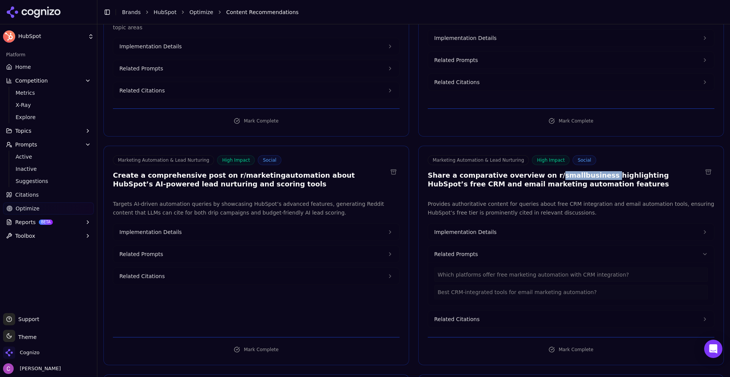
click at [186, 245] on button "Related Prompts" at bounding box center [256, 253] width 286 height 17
click at [233, 223] on button "Implementation Details" at bounding box center [256, 231] width 286 height 17
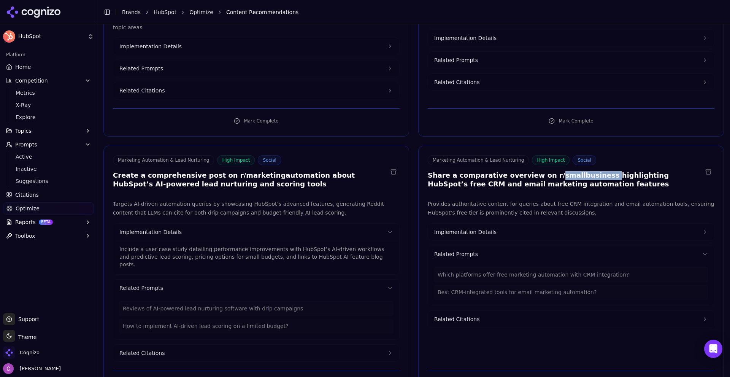
click at [484, 223] on button "Implementation Details" at bounding box center [571, 231] width 286 height 17
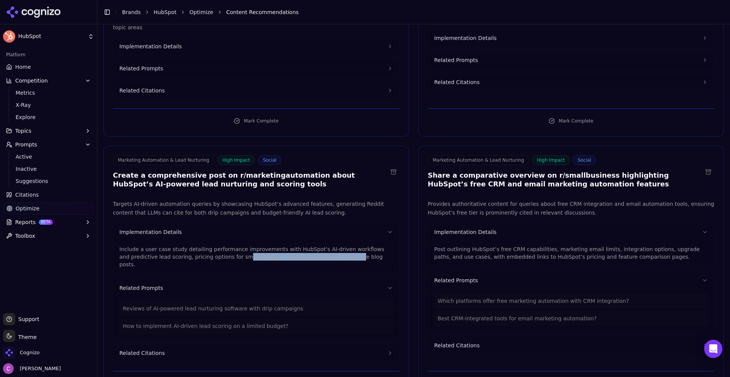
drag, startPoint x: 200, startPoint y: 244, endPoint x: 302, endPoint y: 255, distance: 103.1
click at [302, 255] on div "Include a user case study detailing performance improvements with HubSpot’s AI-…" at bounding box center [256, 257] width 286 height 34
click at [344, 247] on p "Include a user case study detailing performance improvements with HubSpot’s AI-…" at bounding box center [256, 256] width 274 height 23
click at [201, 11] on link "Optimize" at bounding box center [201, 12] width 24 height 8
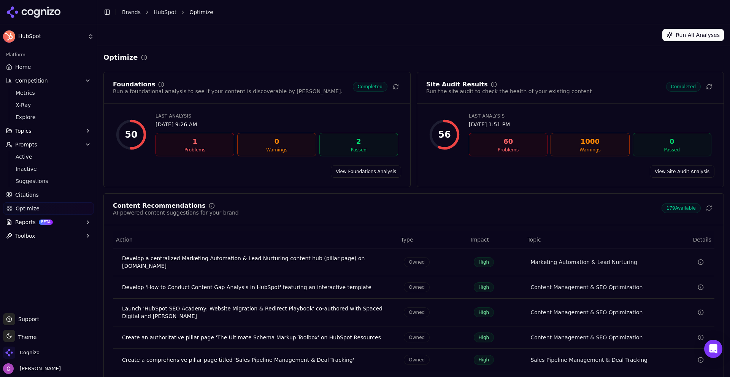
click at [673, 169] on link "View Site Audit Analysis" at bounding box center [681, 171] width 65 height 12
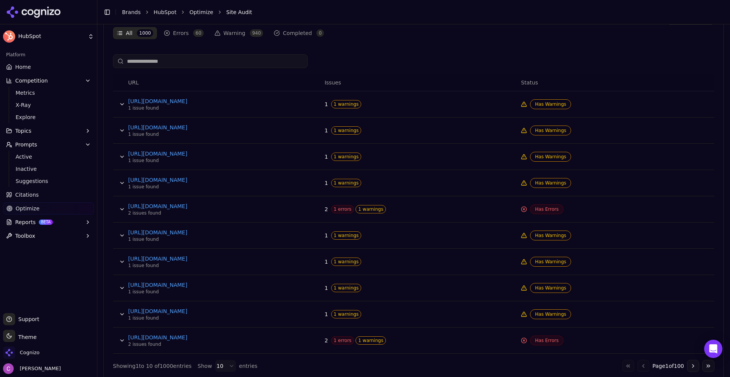
scroll to position [296, 0]
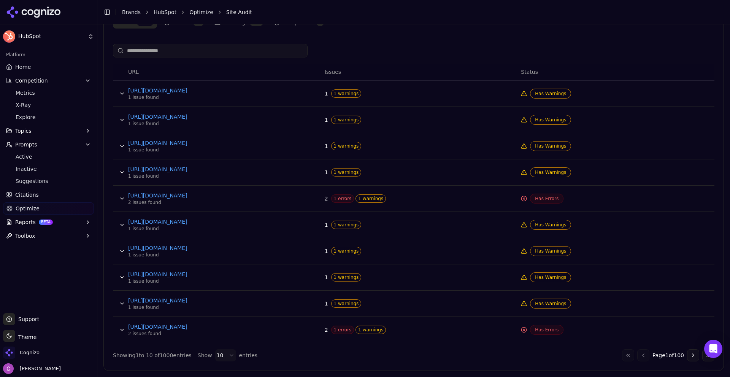
click at [335, 198] on span "1 errors" at bounding box center [342, 198] width 23 height 8
click at [120, 193] on button "Data table" at bounding box center [122, 198] width 12 height 12
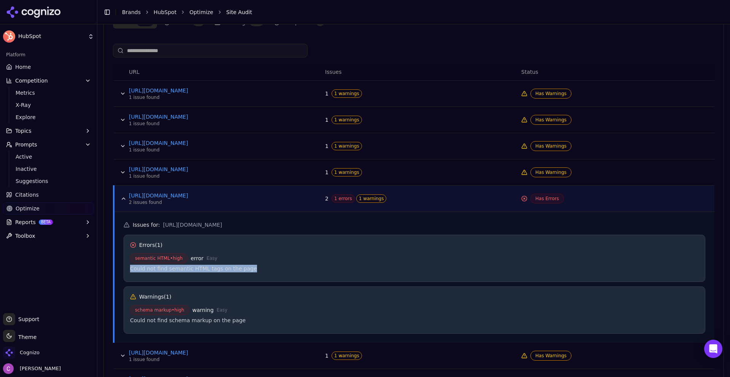
drag, startPoint x: 127, startPoint y: 270, endPoint x: 271, endPoint y: 276, distance: 144.9
click at [271, 276] on div "Errors ( 1 ) semantic HTML • high error Easy Could not find semantic HTML tags …" at bounding box center [413, 257] width 581 height 47
click at [272, 276] on div "Errors ( 1 ) semantic HTML • high error Easy Could not find semantic HTML tags …" at bounding box center [413, 257] width 581 height 47
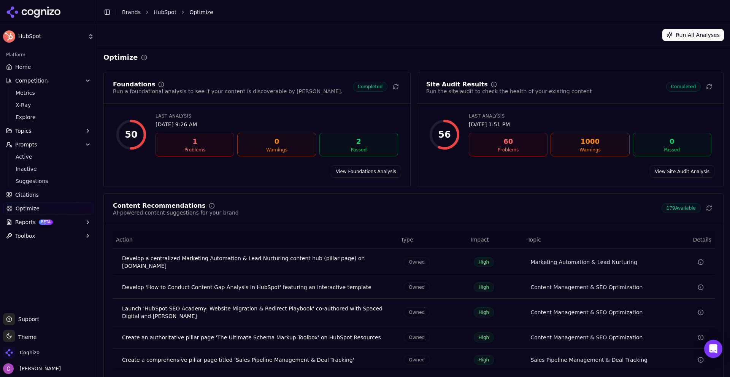
click at [379, 172] on link "View Foundations Analysis" at bounding box center [366, 171] width 70 height 12
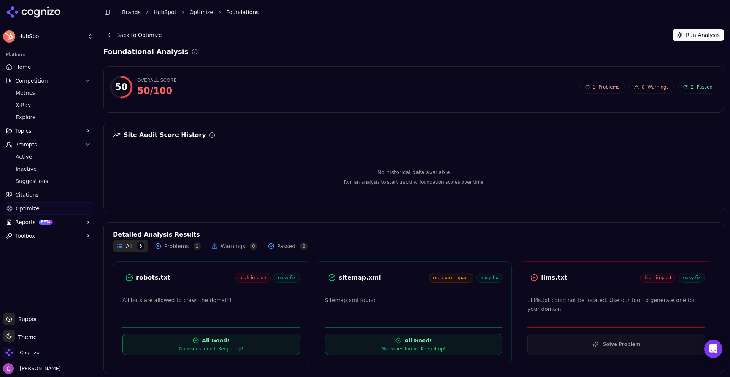
scroll to position [9, 0]
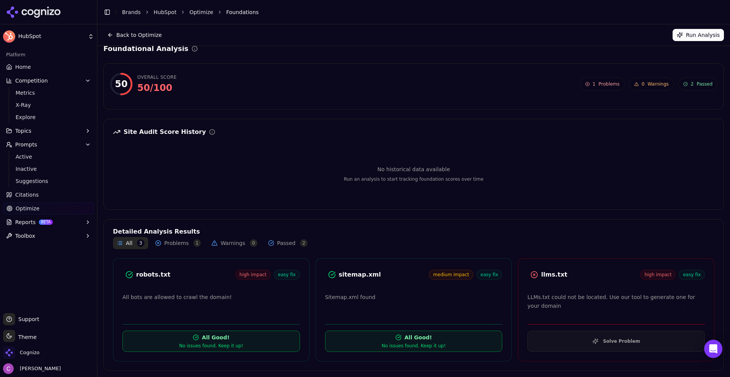
click at [147, 274] on div "robots.txt" at bounding box center [185, 274] width 99 height 9
click at [148, 274] on div "robots.txt" at bounding box center [185, 274] width 99 height 9
click at [548, 269] on div "llms.txt high impact easy fix" at bounding box center [615, 275] width 177 height 14
drag, startPoint x: 548, startPoint y: 269, endPoint x: 545, endPoint y: 274, distance: 5.4
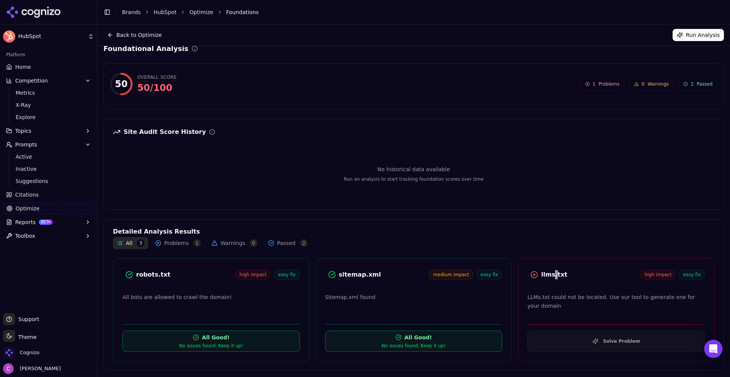
click at [547, 269] on div "llms.txt high impact easy fix" at bounding box center [615, 275] width 177 height 14
click at [545, 276] on div "llms.txt" at bounding box center [590, 274] width 99 height 9
click at [545, 275] on div "llms.txt" at bounding box center [590, 274] width 99 height 9
click at [594, 337] on button "Solve Problem" at bounding box center [615, 340] width 177 height 21
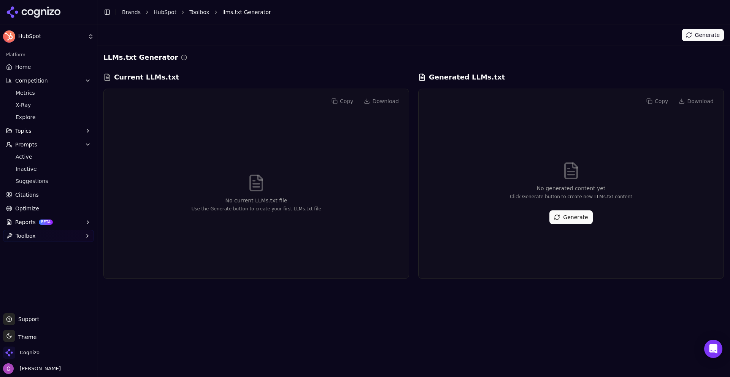
click at [576, 216] on button "Generate" at bounding box center [570, 217] width 43 height 14
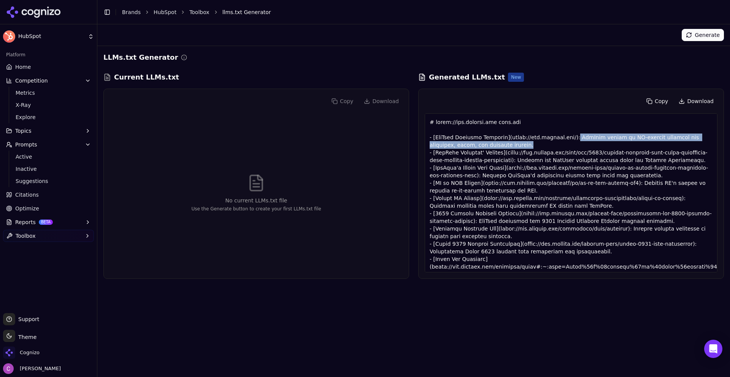
drag, startPoint x: 570, startPoint y: 136, endPoint x: 695, endPoint y: 141, distance: 125.1
click at [695, 141] on div at bounding box center [570, 192] width 293 height 159
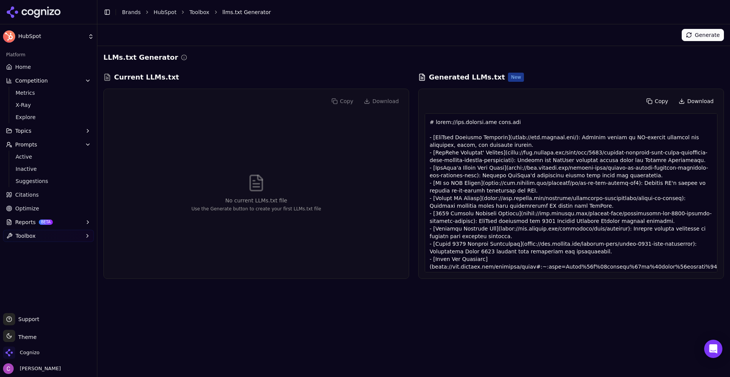
click at [620, 179] on div at bounding box center [570, 192] width 293 height 159
click at [119, 296] on div "Generate LLMs.txt Generator Current LLMs.txt Copy Download No current LLMs.txt …" at bounding box center [413, 200] width 632 height 352
click at [68, 225] on button "Reports BETA" at bounding box center [48, 222] width 91 height 12
click at [52, 233] on span "PDF" at bounding box center [49, 234] width 66 height 8
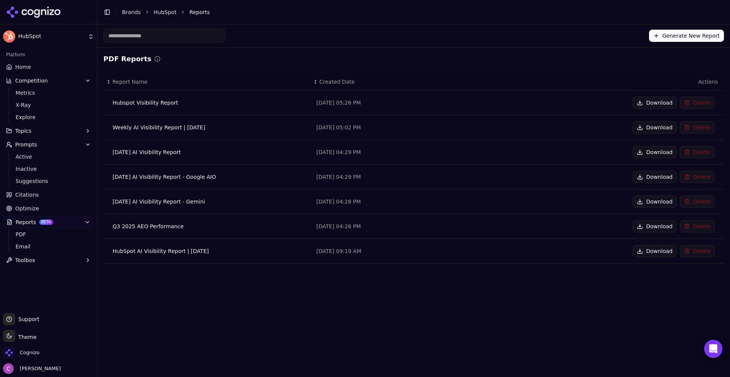
click at [36, 212] on span "Optimize" at bounding box center [27, 208] width 24 height 8
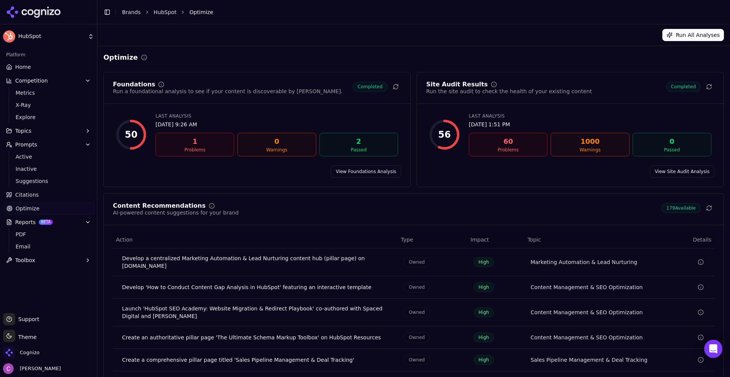
click at [368, 171] on link "View Foundations Analysis" at bounding box center [366, 171] width 70 height 12
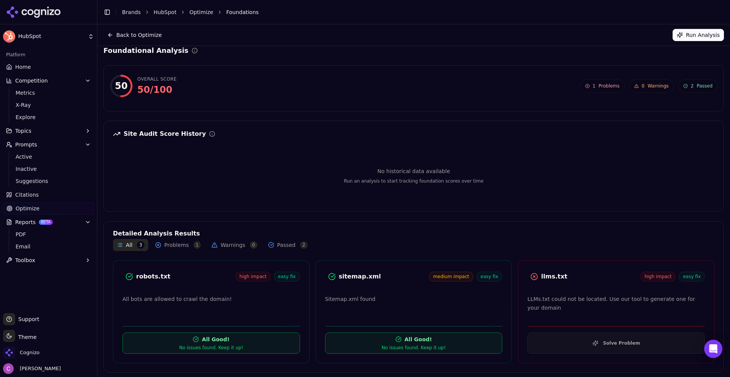
scroll to position [9, 0]
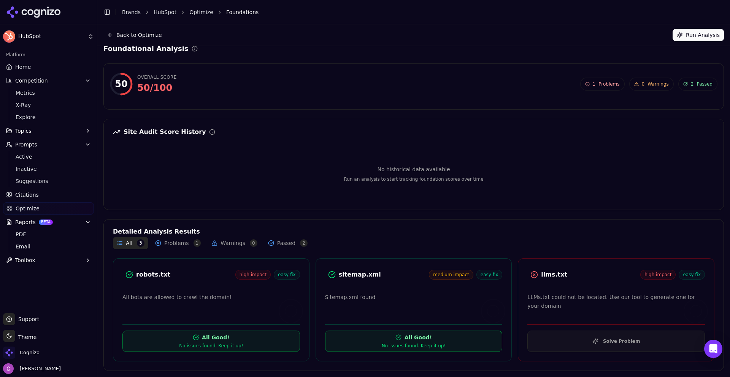
click at [599, 336] on button "Solve Problem" at bounding box center [615, 340] width 177 height 21
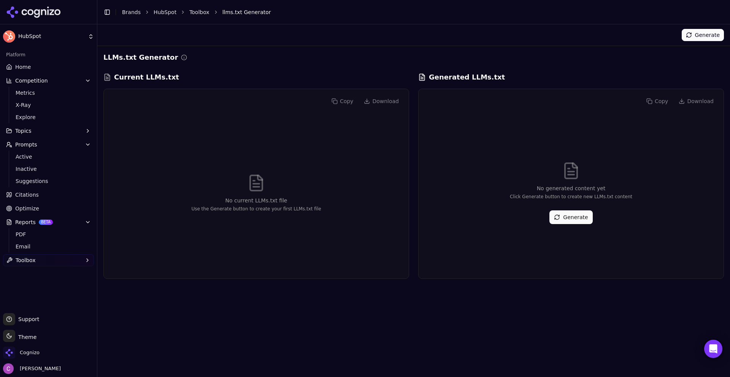
click at [575, 219] on button "Generate" at bounding box center [570, 217] width 43 height 14
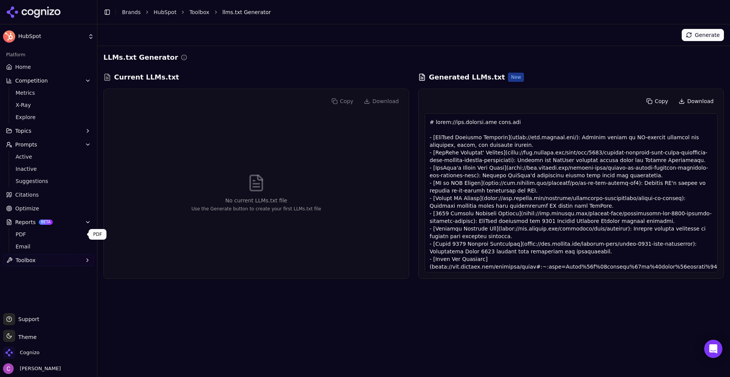
click at [22, 234] on span "PDF" at bounding box center [49, 234] width 66 height 8
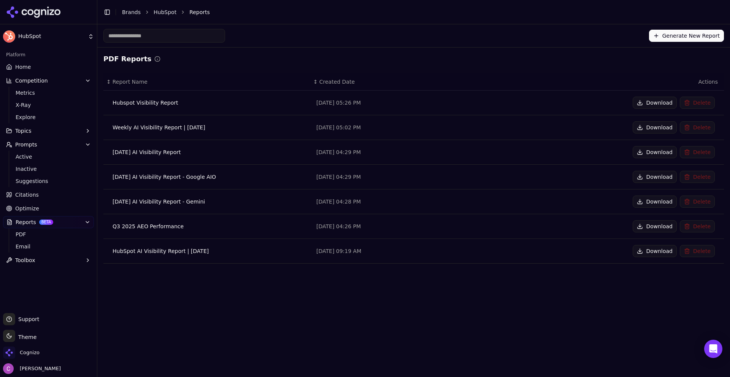
click at [222, 290] on div "Generate New Report PDF Reports ↕ Report Name ↕ Created Date Actions Hubspot Vi…" at bounding box center [413, 200] width 632 height 352
click at [249, 304] on div "Generate New Report PDF Reports ↕ Report Name ↕ Created Date Actions Hubspot Vi…" at bounding box center [413, 200] width 632 height 352
click at [38, 250] on link "Email" at bounding box center [49, 246] width 72 height 11
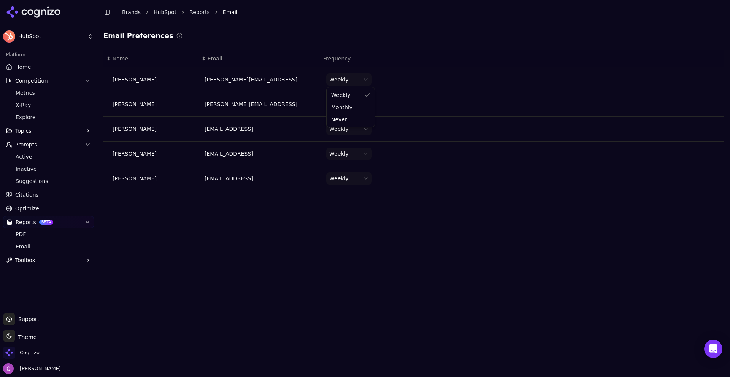
click at [364, 82] on html "HubSpot Platform Home Competition Metrics X-Ray Explore Topics Prompts Active I…" at bounding box center [365, 188] width 730 height 377
click at [35, 60] on div "Platform Home Competition Metrics X-Ray Explore Topics Prompts Active Inactive …" at bounding box center [48, 157] width 97 height 223
drag, startPoint x: 37, startPoint y: 61, endPoint x: 65, endPoint y: 59, distance: 28.2
click at [36, 61] on link "Home" at bounding box center [48, 67] width 91 height 12
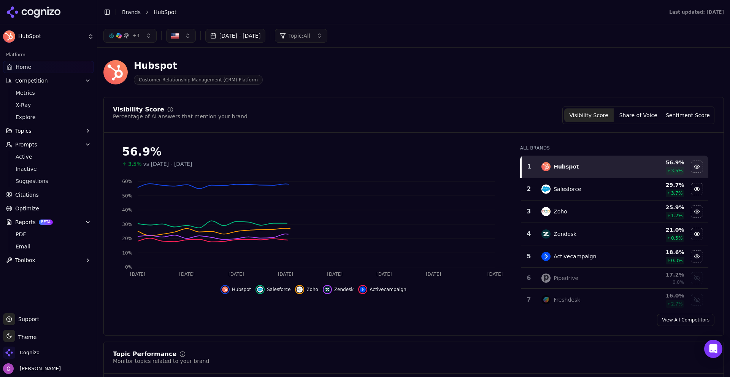
click at [321, 78] on div "Hubspot Customer Relationship Management (CRM) Platform" at bounding box center [273, 72] width 340 height 25
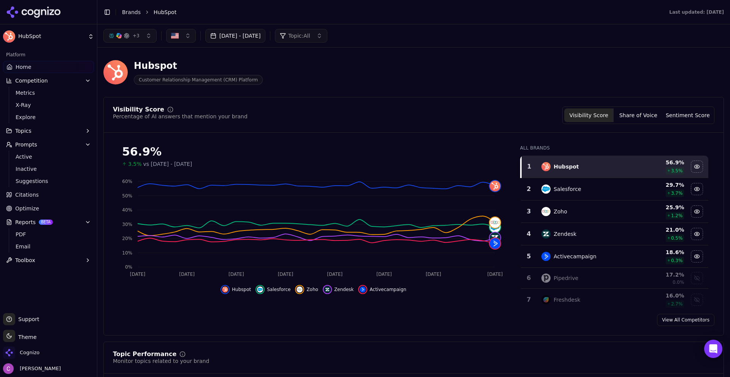
click at [74, 80] on button "Competition" at bounding box center [48, 80] width 91 height 12
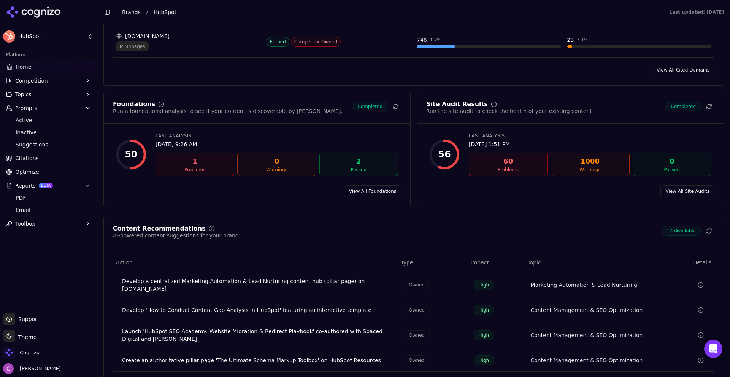
scroll to position [1026, 0]
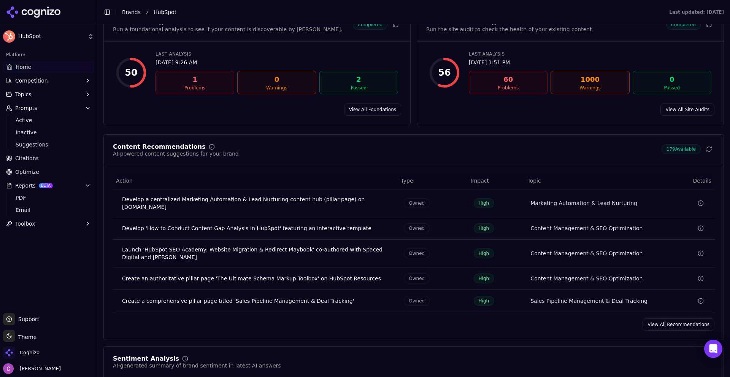
drag, startPoint x: 683, startPoint y: 319, endPoint x: 507, endPoint y: 256, distance: 187.4
click at [682, 319] on link "View All Recommendations" at bounding box center [678, 324] width 72 height 12
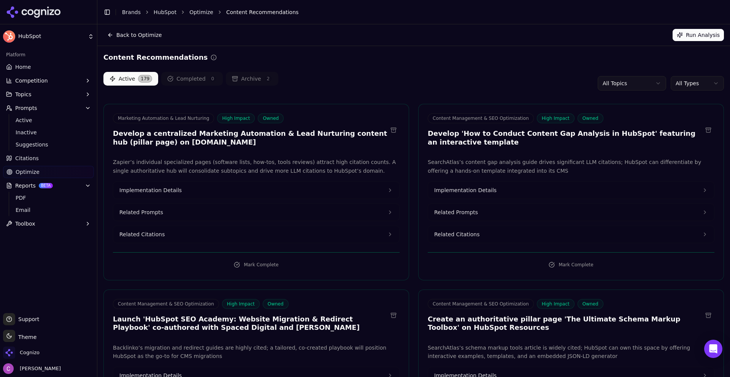
click at [58, 70] on link "Home" at bounding box center [48, 67] width 91 height 12
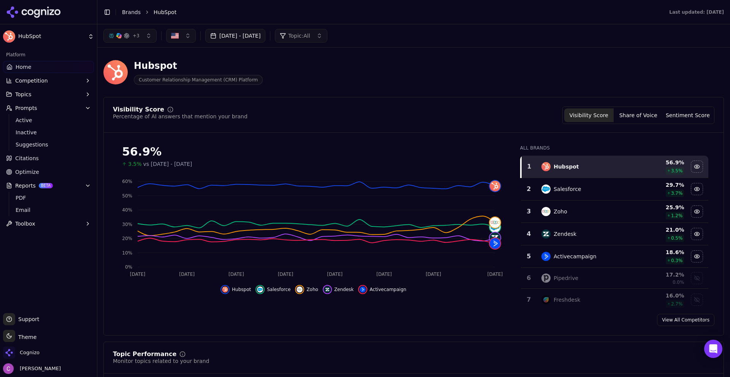
click at [416, 122] on div "Visibility Score Percentage of AI answers that mention your brand Visibility Sc…" at bounding box center [413, 114] width 601 height 17
click at [123, 13] on link "Brands" at bounding box center [131, 12] width 19 height 6
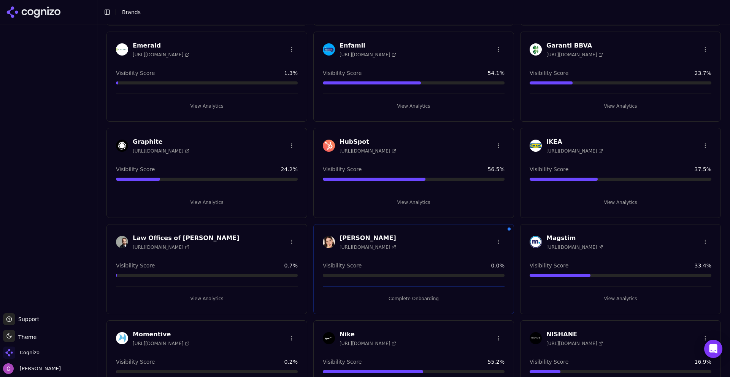
scroll to position [532, 0]
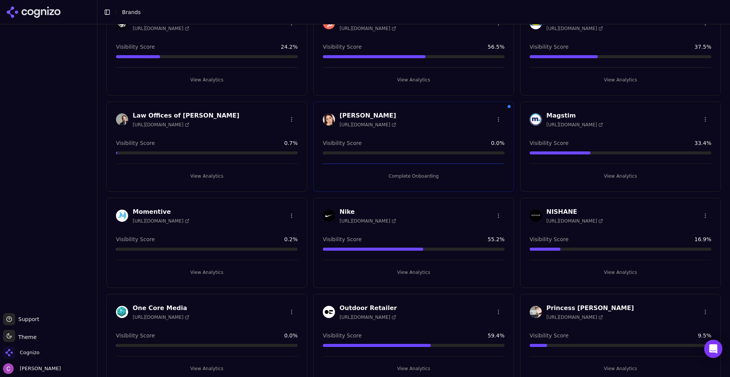
click at [397, 84] on button "View Analytics" at bounding box center [414, 80] width 182 height 12
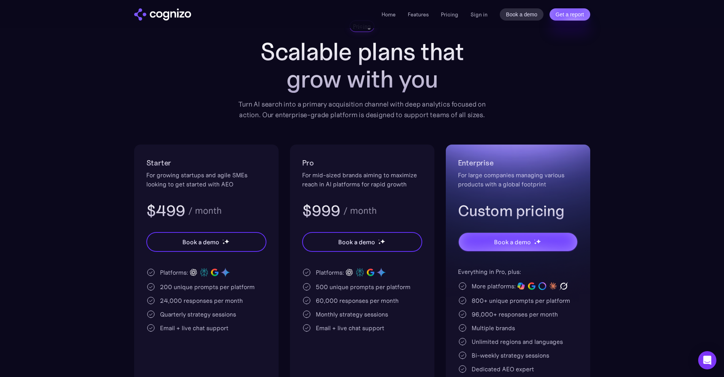
scroll to position [76, 0]
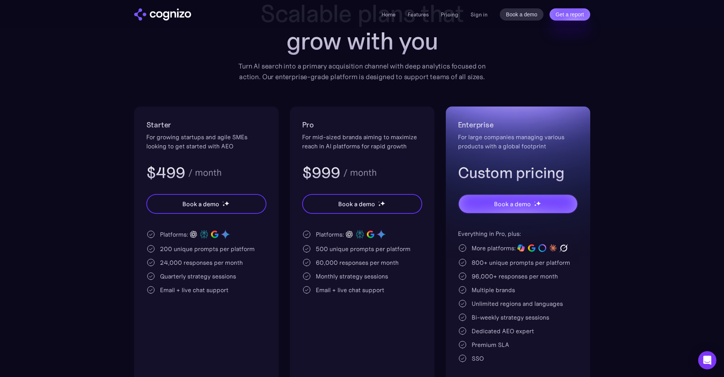
click at [163, 245] on div "200 unique prompts per platform" at bounding box center [207, 248] width 95 height 9
click at [159, 246] on div "200 unique prompts per platform" at bounding box center [206, 248] width 120 height 9
click at [165, 246] on div "200 unique prompts per platform" at bounding box center [207, 248] width 95 height 9
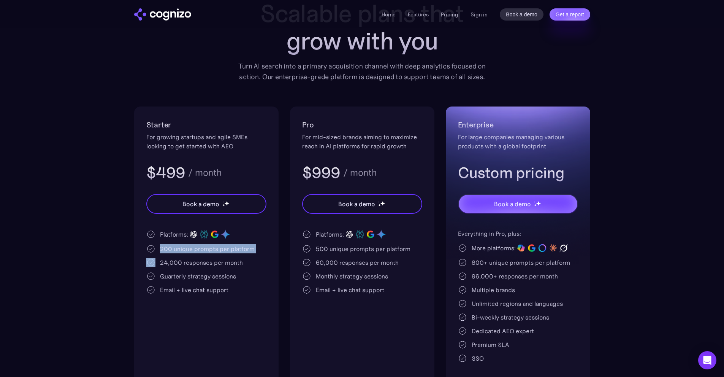
click at [165, 246] on div "200 unique prompts per platform" at bounding box center [207, 248] width 95 height 9
click at [165, 166] on h3 "$499" at bounding box center [165, 173] width 39 height 20
click at [165, 165] on h3 "$499" at bounding box center [165, 173] width 39 height 20
click at [199, 149] on div "For growing startups and agile SMEs looking to get started with AEO" at bounding box center [206, 141] width 120 height 18
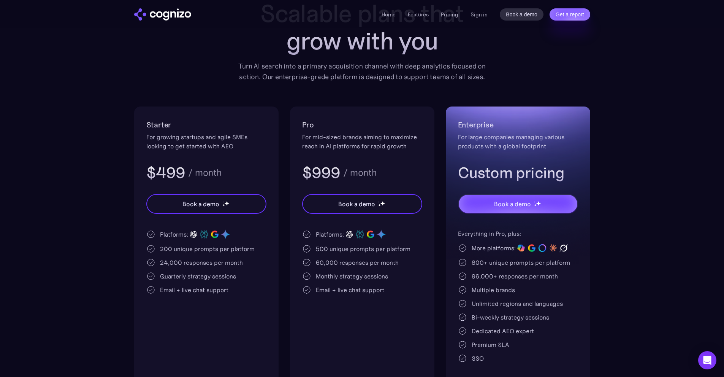
click at [161, 246] on div "200 unique prompts per platform" at bounding box center [207, 248] width 95 height 9
click at [162, 246] on div "200 unique prompts per platform" at bounding box center [207, 248] width 95 height 9
click at [163, 248] on div "200 unique prompts per platform" at bounding box center [207, 248] width 95 height 9
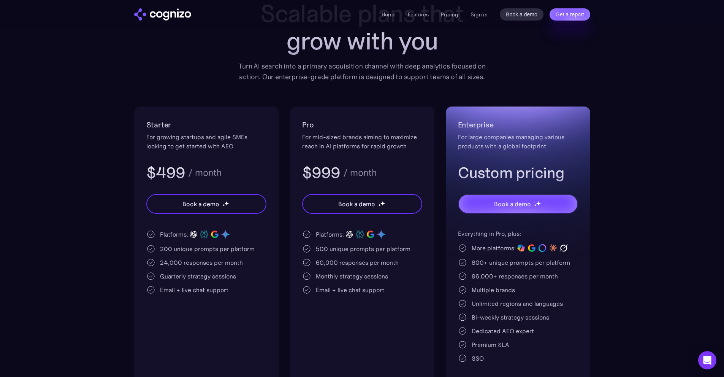
click at [174, 177] on h3 "$499" at bounding box center [165, 173] width 39 height 20
click at [174, 176] on h3 "$499" at bounding box center [165, 173] width 39 height 20
click at [226, 173] on div "$499 / month" at bounding box center [206, 173] width 120 height 20
click at [160, 248] on div "200 unique prompts per platform" at bounding box center [207, 248] width 95 height 9
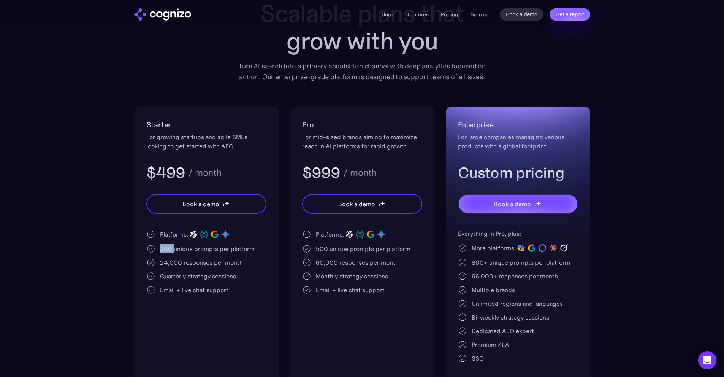
click at [168, 248] on div "200 unique prompts per platform" at bounding box center [207, 248] width 95 height 9
click at [171, 261] on div "24,000 responses per month" at bounding box center [201, 262] width 83 height 9
click at [170, 261] on div "24,000 responses per month" at bounding box center [201, 262] width 83 height 9
click at [260, 258] on div "24,000 responses per month" at bounding box center [206, 262] width 120 height 9
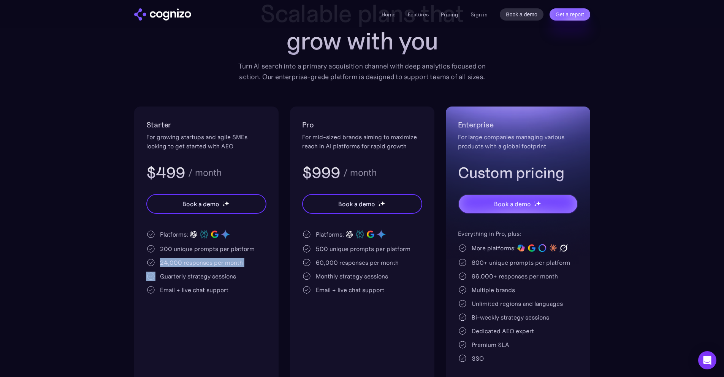
click at [264, 256] on div "Platforms: 200 unique prompts per platform 24,000 responses per month Quarterly…" at bounding box center [206, 261] width 120 height 65
